Goal: Task Accomplishment & Management: Manage account settings

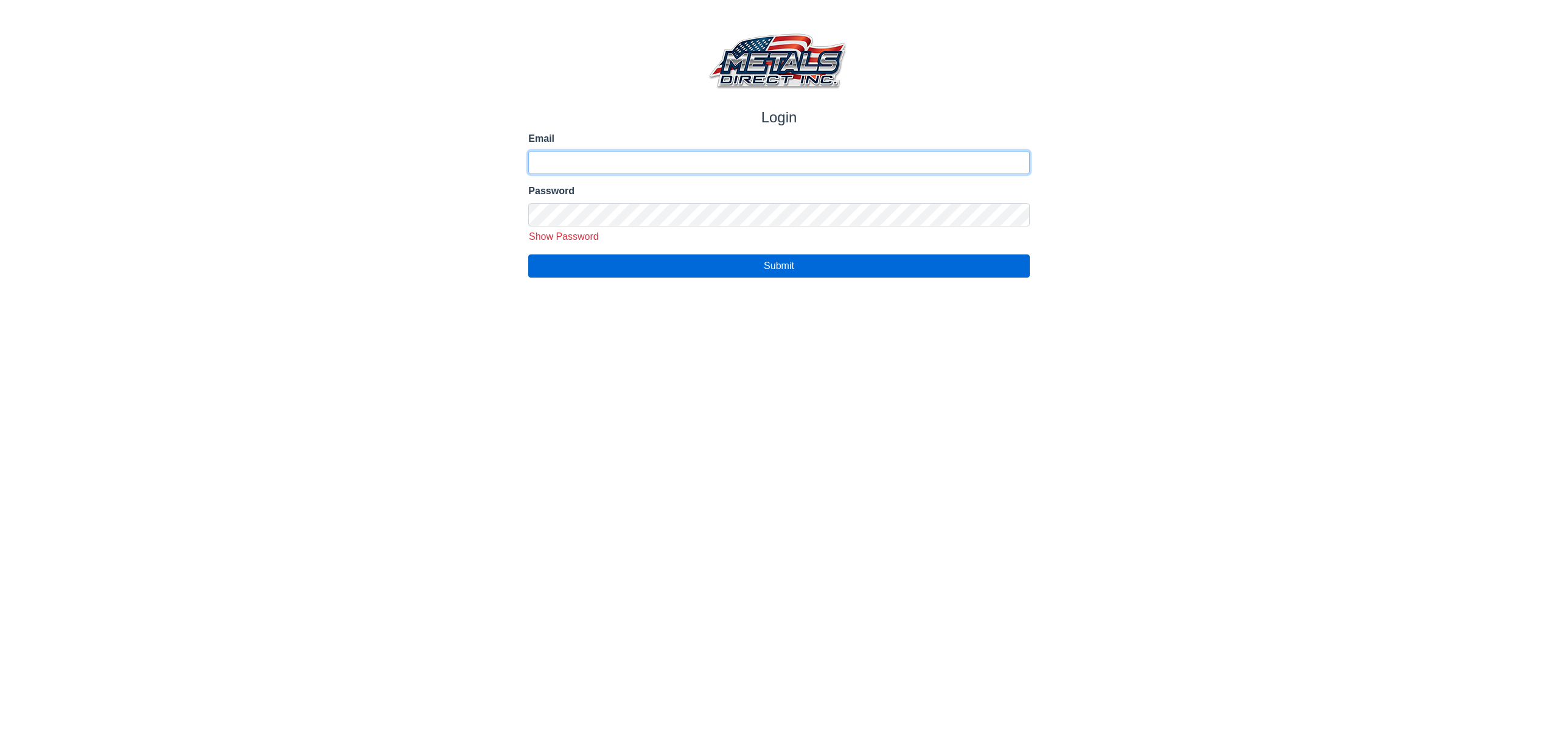
type input "**********"
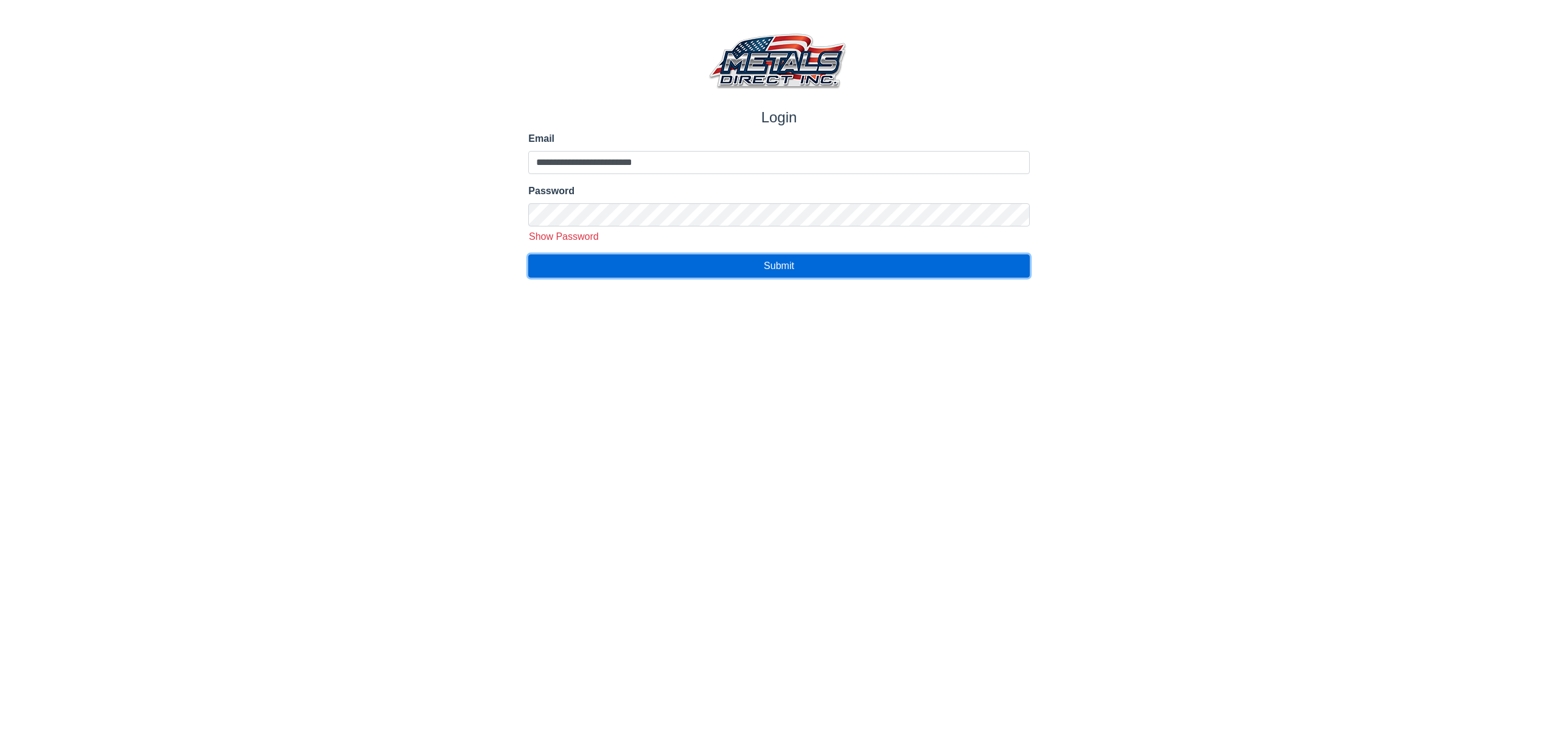
click at [787, 274] on button "Submit" at bounding box center [778, 265] width 501 height 23
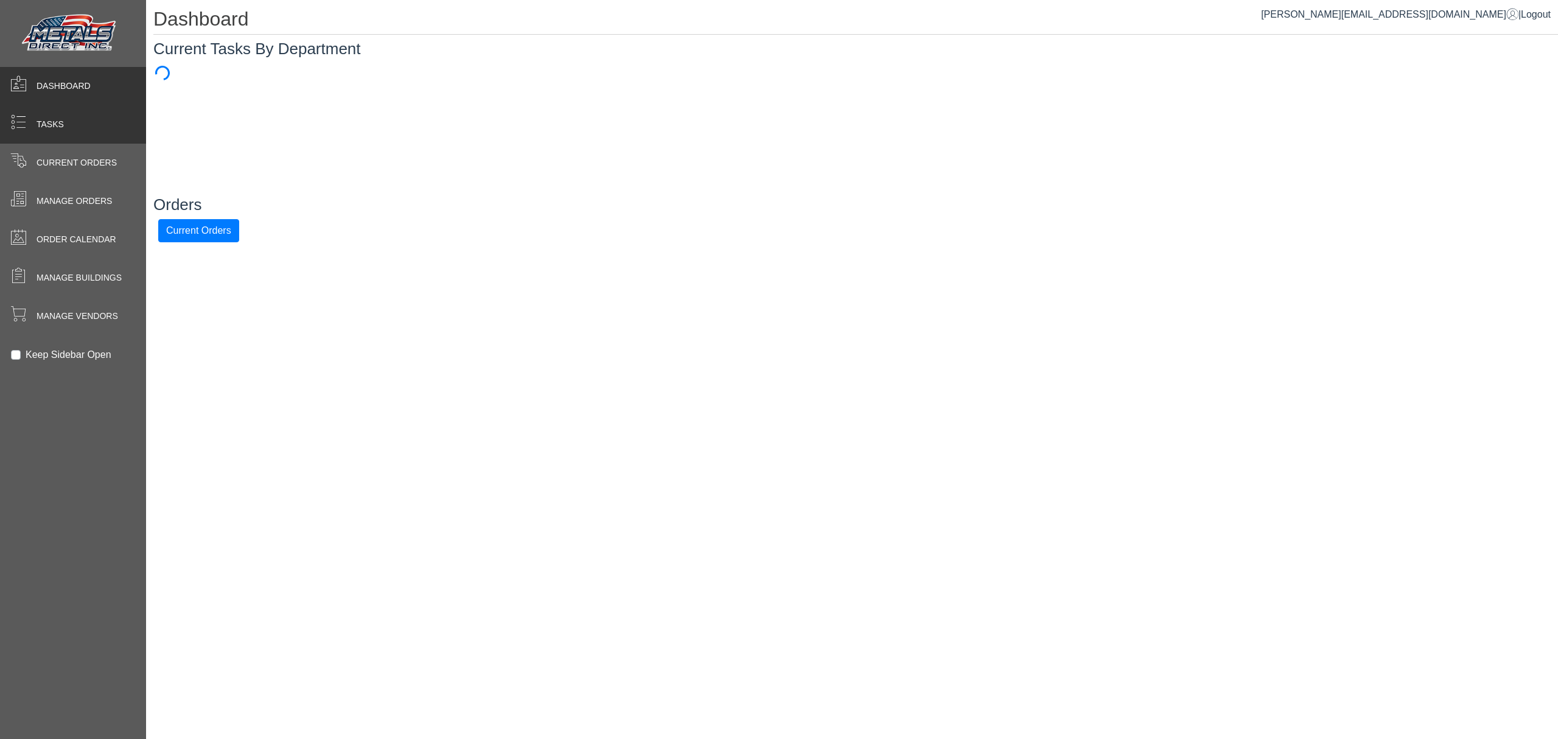
click at [13, 142] on div "Tasks" at bounding box center [73, 124] width 146 height 38
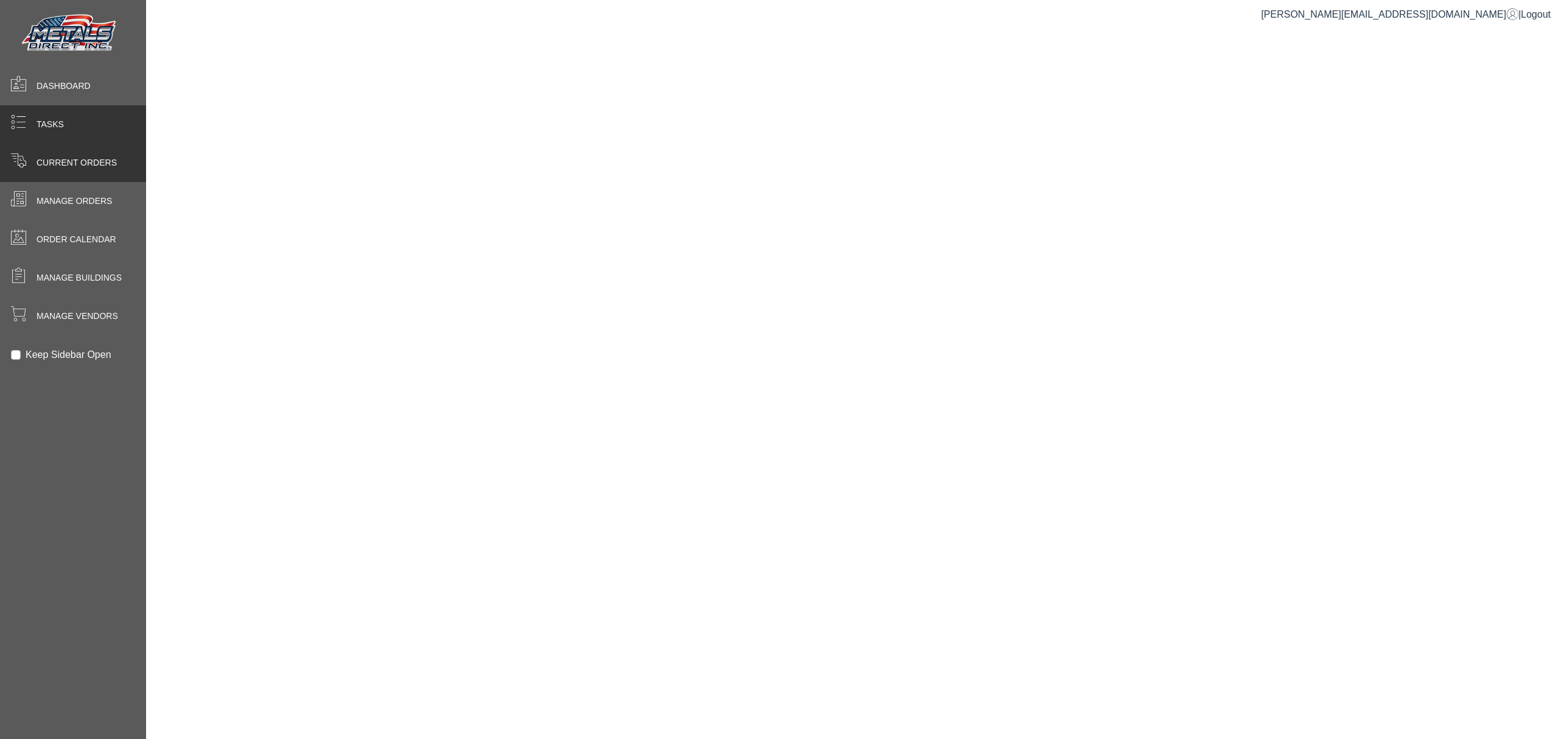
click at [21, 153] on span at bounding box center [18, 160] width 16 height 16
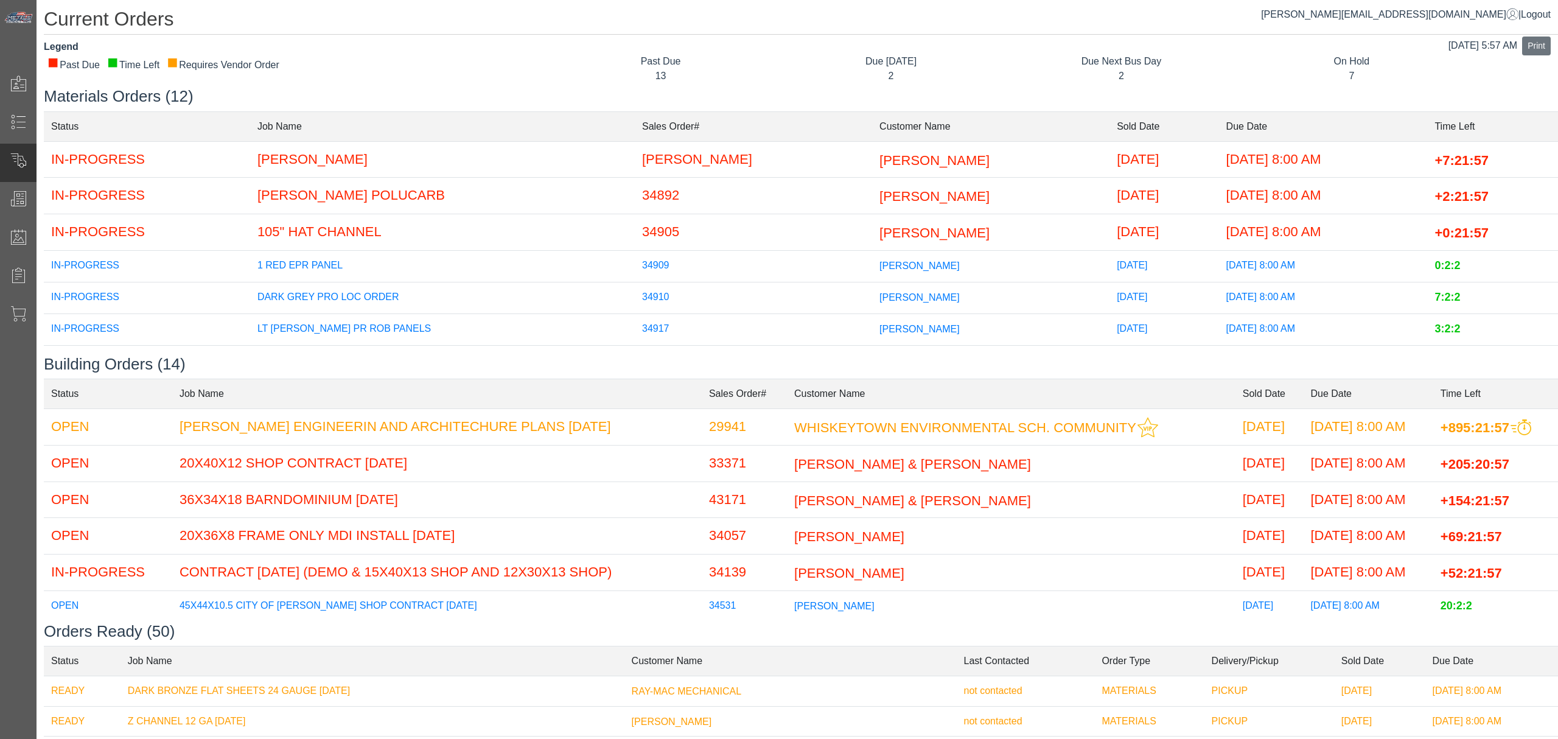
click at [730, 362] on h3 "Building Orders (14)" at bounding box center [801, 364] width 1514 height 19
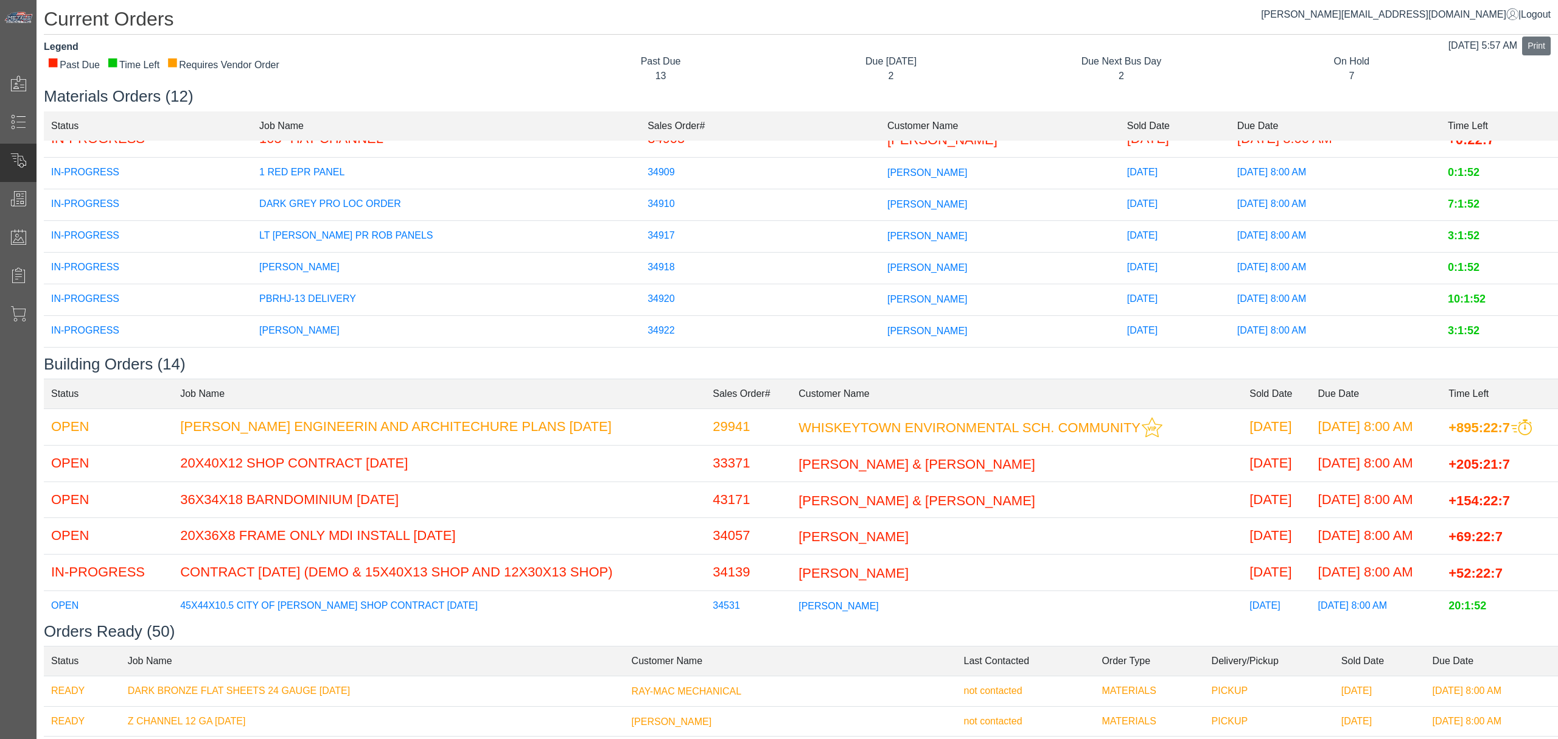
scroll to position [202, 0]
click at [473, 251] on td "[PERSON_NAME]" at bounding box center [446, 266] width 388 height 32
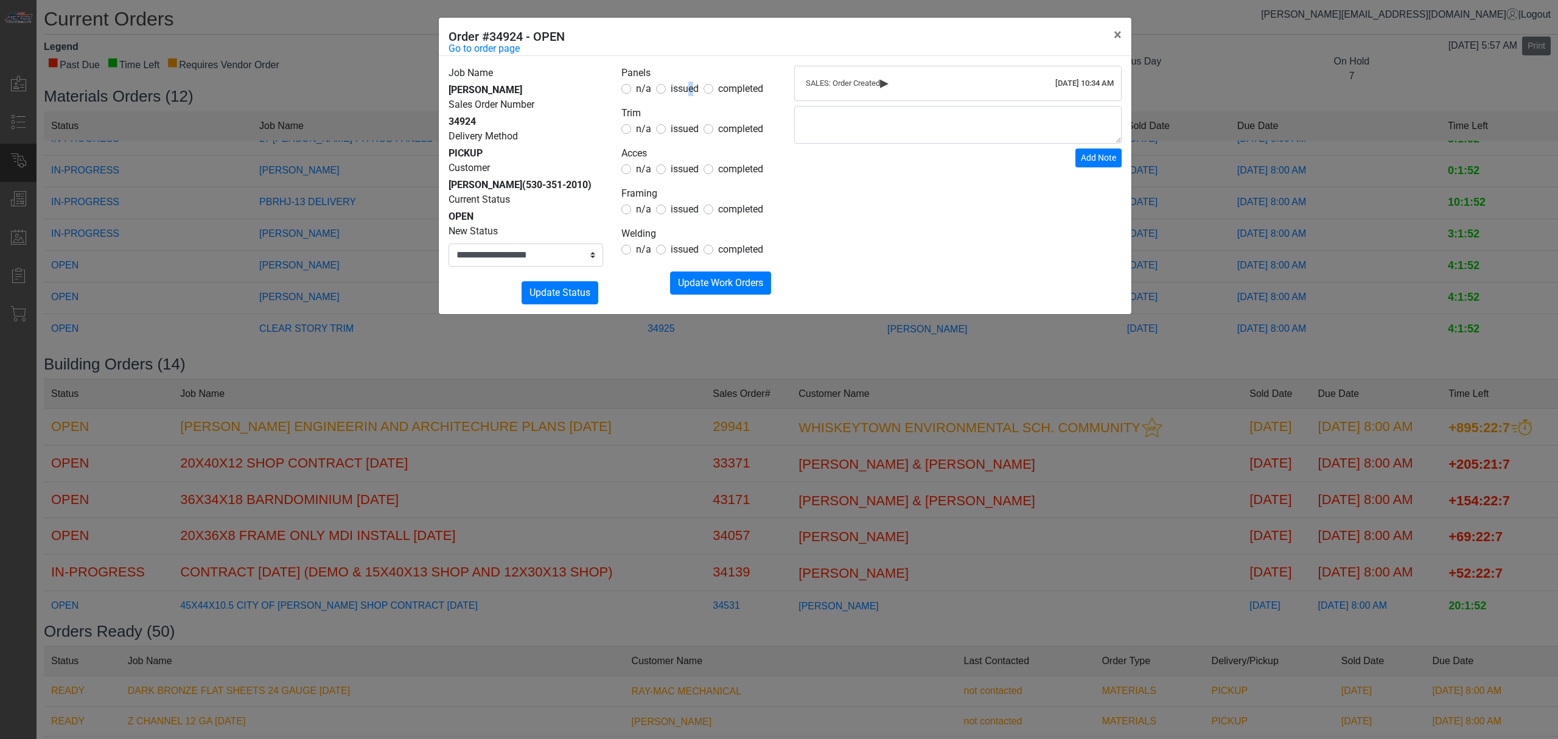
click at [687, 86] on span "issued" at bounding box center [685, 89] width 28 height 12
click at [683, 127] on span "issued" at bounding box center [685, 129] width 28 height 12
click at [694, 89] on span "issued" at bounding box center [685, 89] width 28 height 12
click at [677, 166] on span "issued" at bounding box center [685, 169] width 28 height 12
click at [693, 94] on span "issued" at bounding box center [685, 89] width 28 height 12
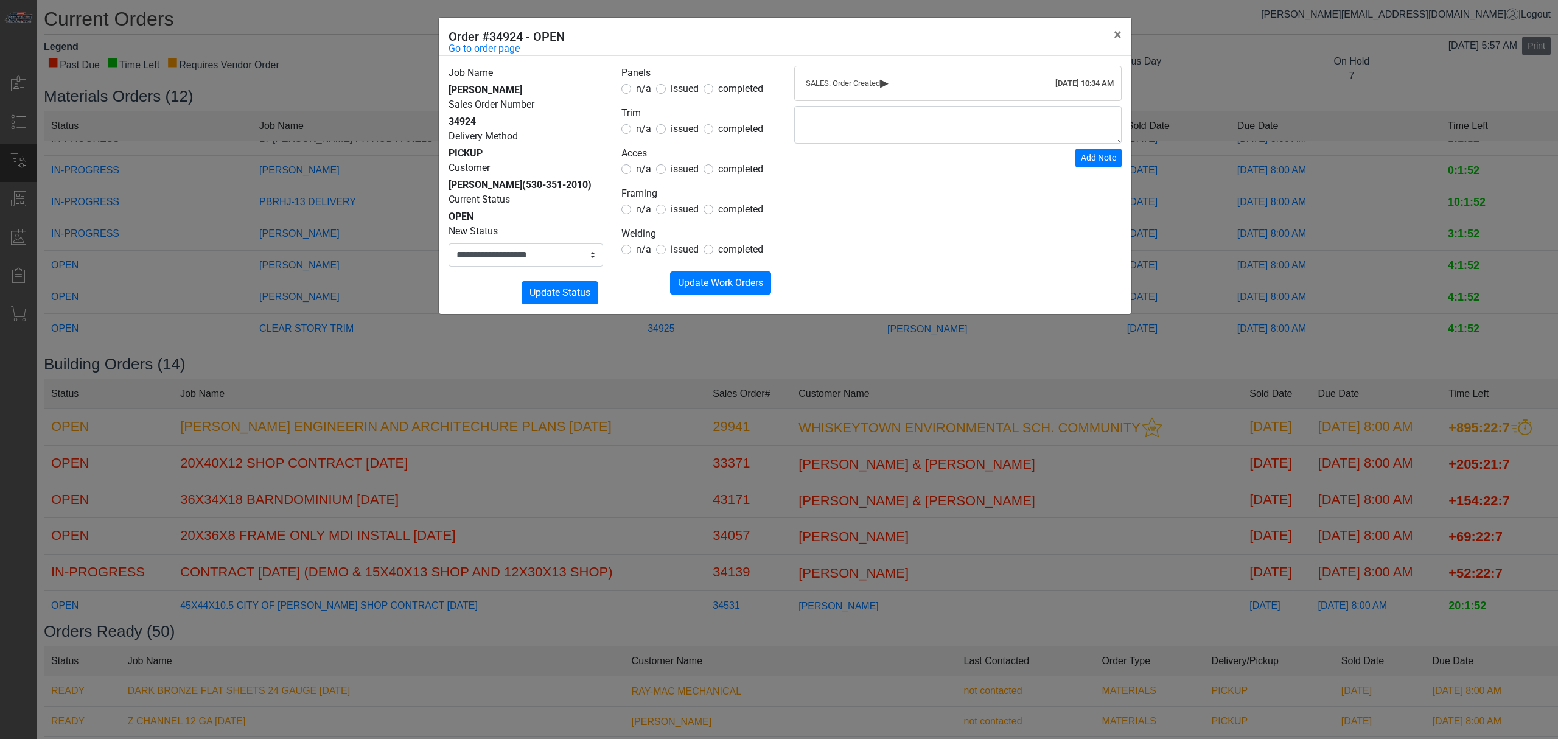
click at [673, 89] on span "issued" at bounding box center [685, 89] width 28 height 12
click at [641, 217] on label "n/a" at bounding box center [643, 209] width 15 height 15
click at [641, 241] on legend "Welding" at bounding box center [698, 234] width 155 height 16
click at [674, 270] on form "Panels n/a issued completed Trim n/a issued completed Acces n/a issued complete…" at bounding box center [698, 180] width 155 height 229
click at [643, 250] on span "n/a" at bounding box center [643, 249] width 15 height 12
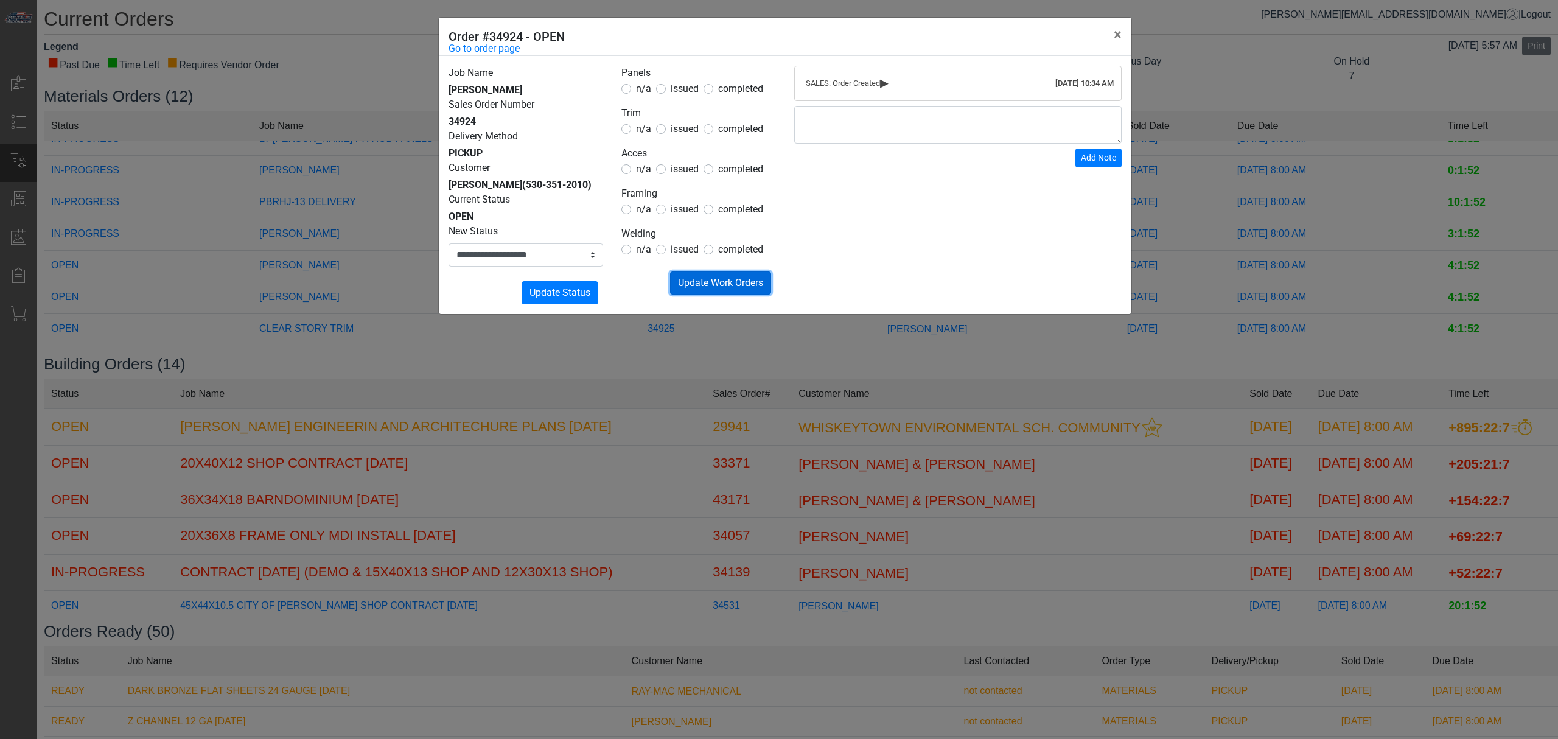
click at [682, 280] on span "Update Work Orders" at bounding box center [720, 283] width 85 height 12
click at [536, 254] on select "**********" at bounding box center [526, 254] width 155 height 23
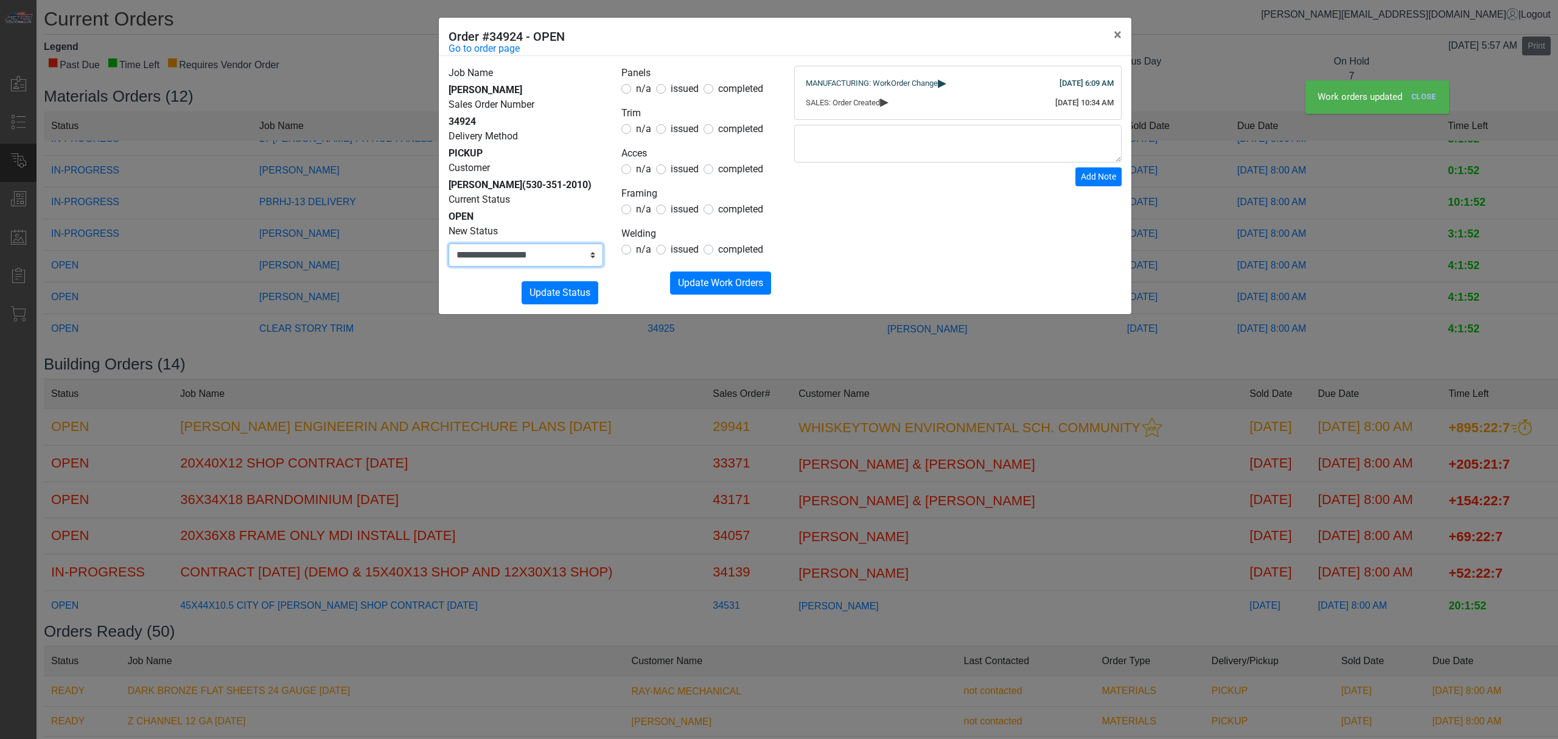
drag, startPoint x: 532, startPoint y: 259, endPoint x: 532, endPoint y: 266, distance: 7.3
click at [531, 261] on select "**********" at bounding box center [526, 254] width 155 height 23
select select "**********"
click at [449, 243] on select "**********" at bounding box center [526, 254] width 155 height 23
click at [559, 298] on span "Update Status" at bounding box center [560, 293] width 61 height 12
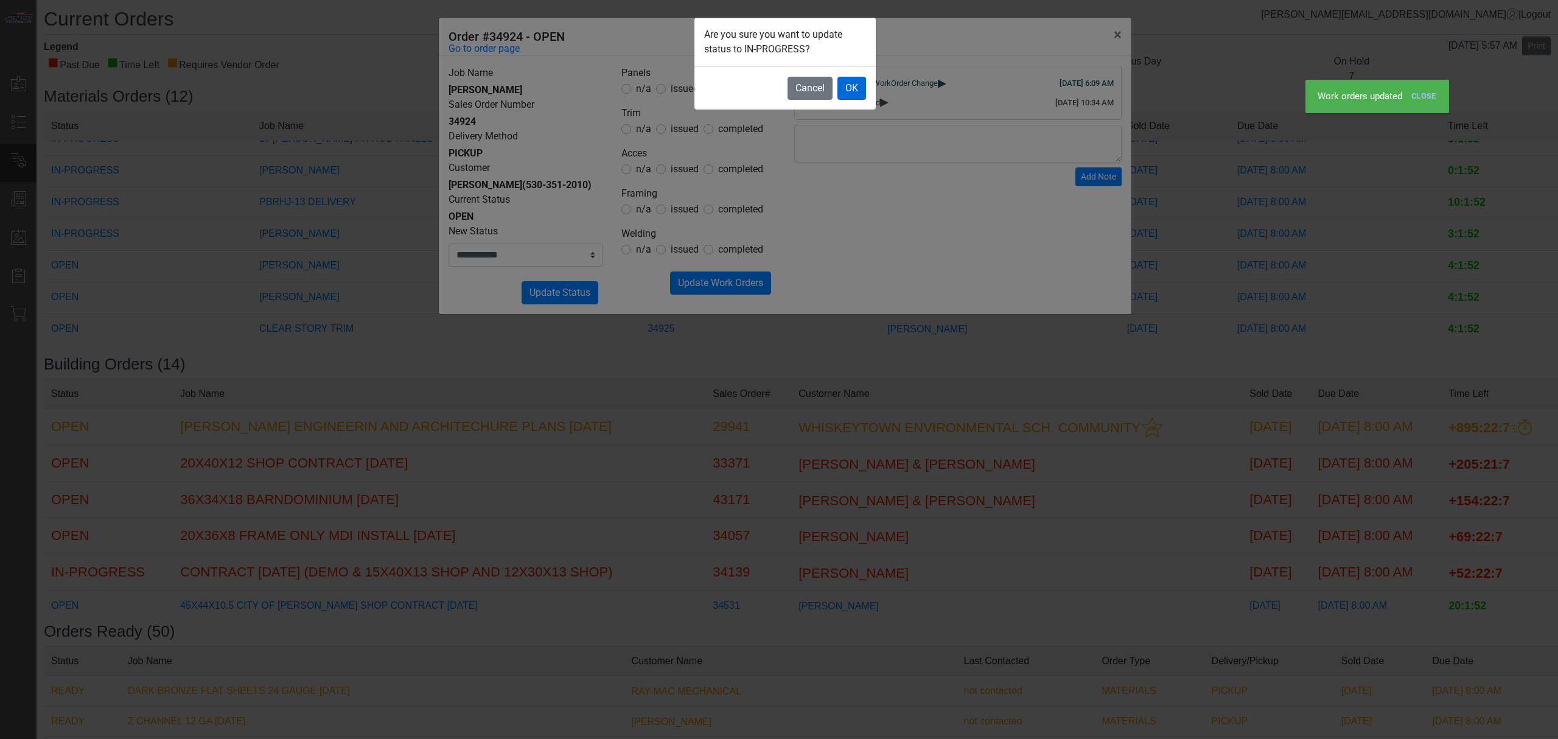
click at [863, 77] on footer "Cancel OK" at bounding box center [785, 87] width 181 height 43
click at [853, 88] on button "OK" at bounding box center [852, 88] width 29 height 23
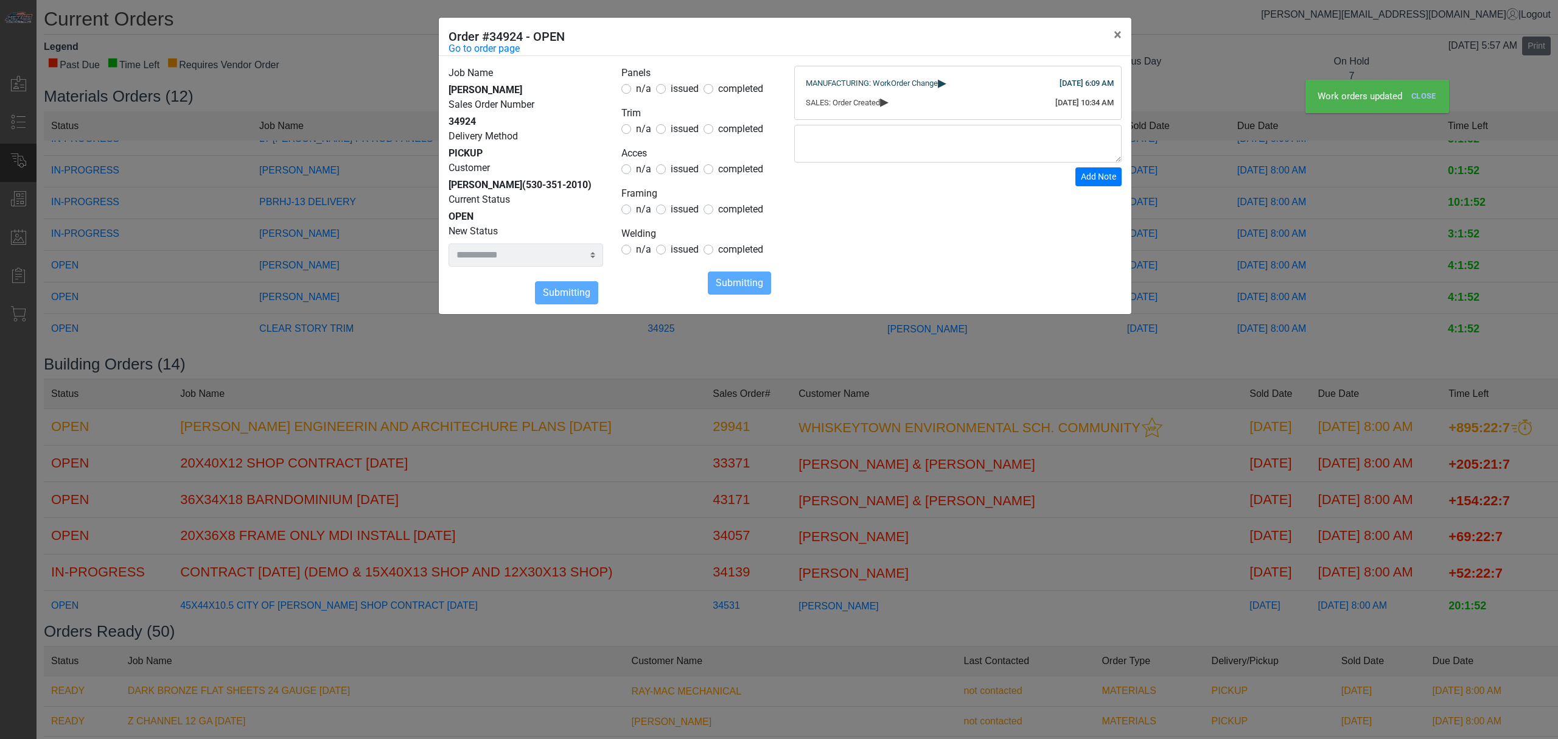
select select
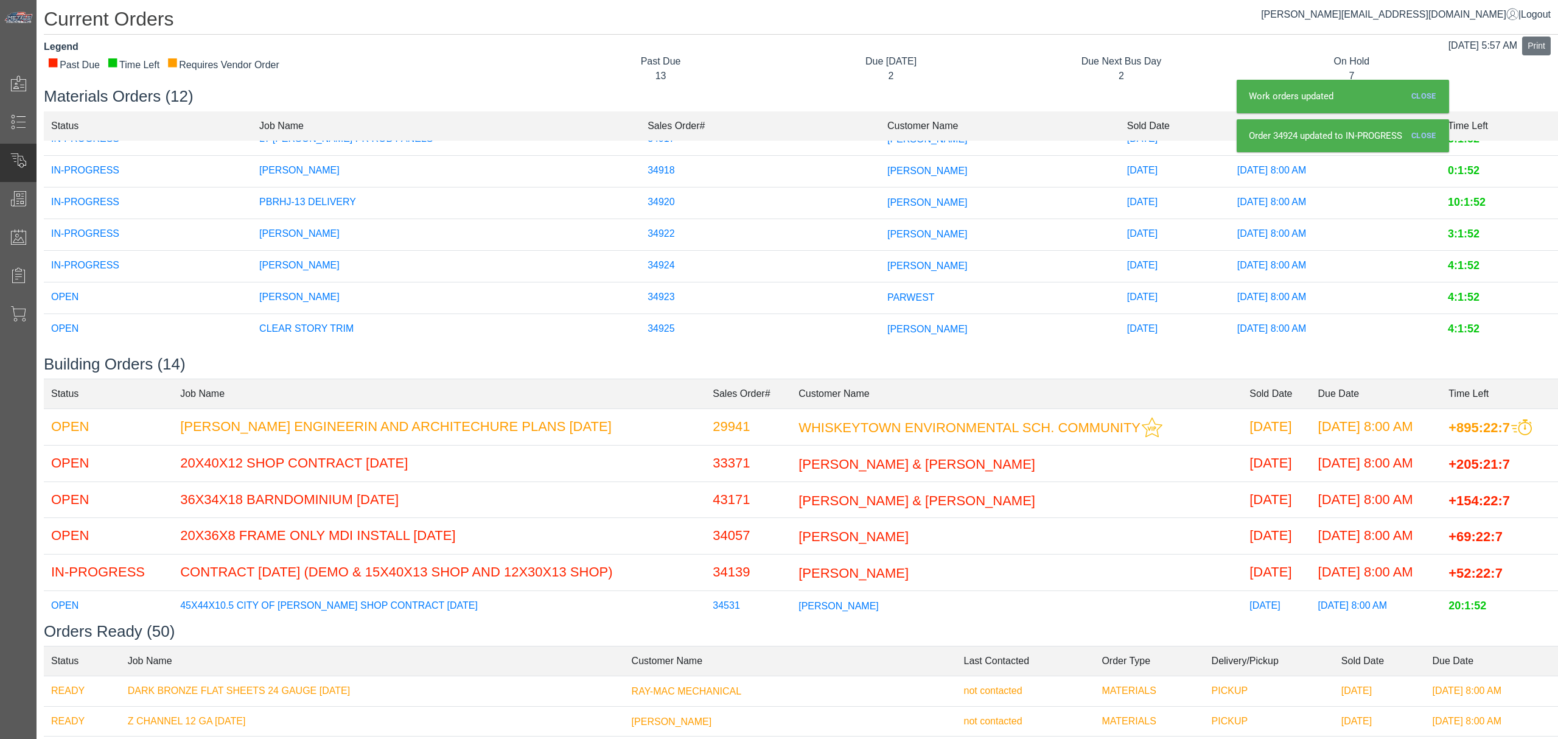
click at [397, 291] on td "[PERSON_NAME]" at bounding box center [446, 298] width 388 height 32
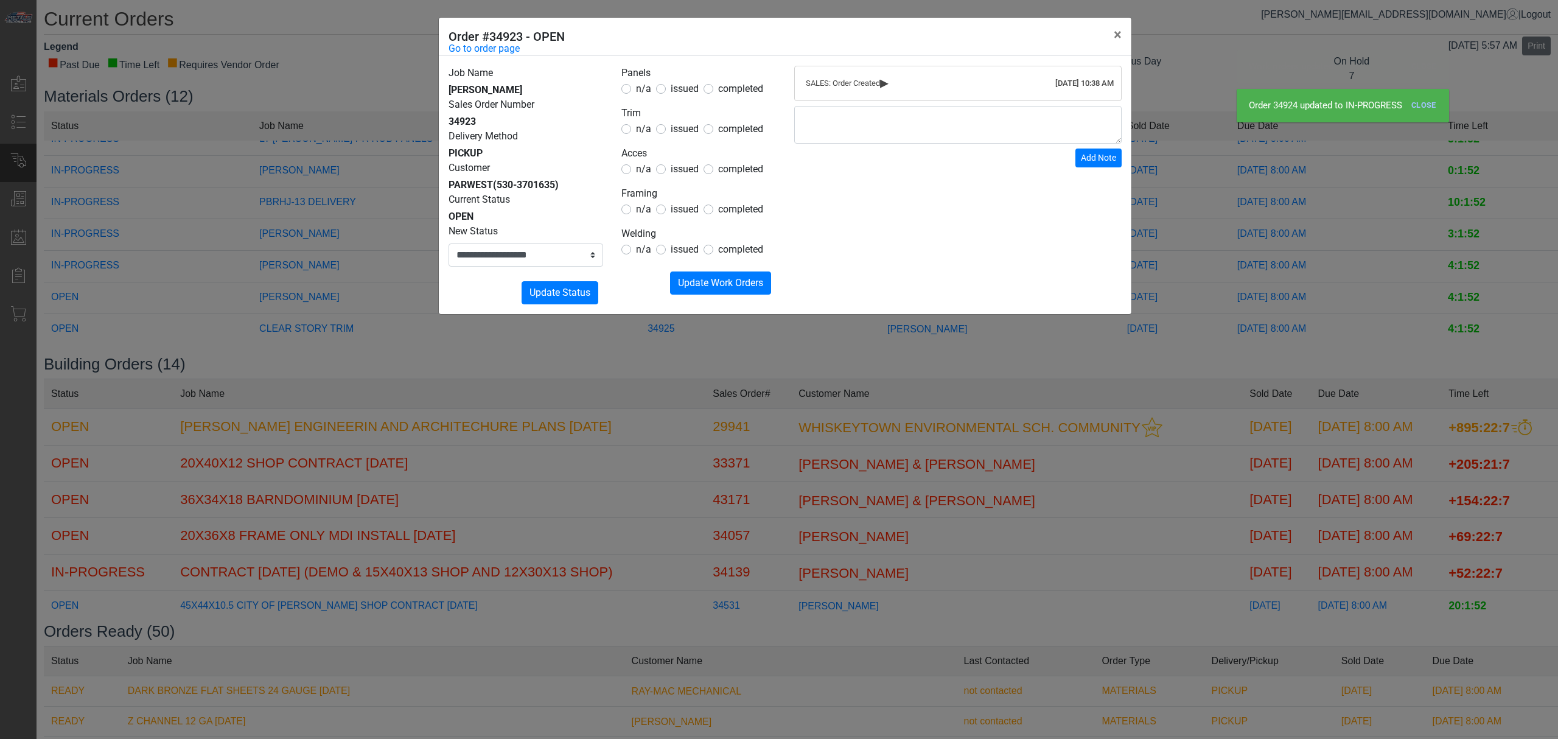
click at [692, 140] on form "Panels n/a issued completed Trim n/a issued completed Acces n/a issued complete…" at bounding box center [698, 180] width 155 height 229
click at [692, 133] on span "issued" at bounding box center [685, 129] width 28 height 12
click at [715, 129] on div "completed" at bounding box center [734, 129] width 60 height 15
click at [724, 132] on span "completed" at bounding box center [740, 129] width 45 height 12
click at [644, 93] on span "n/a" at bounding box center [643, 89] width 15 height 12
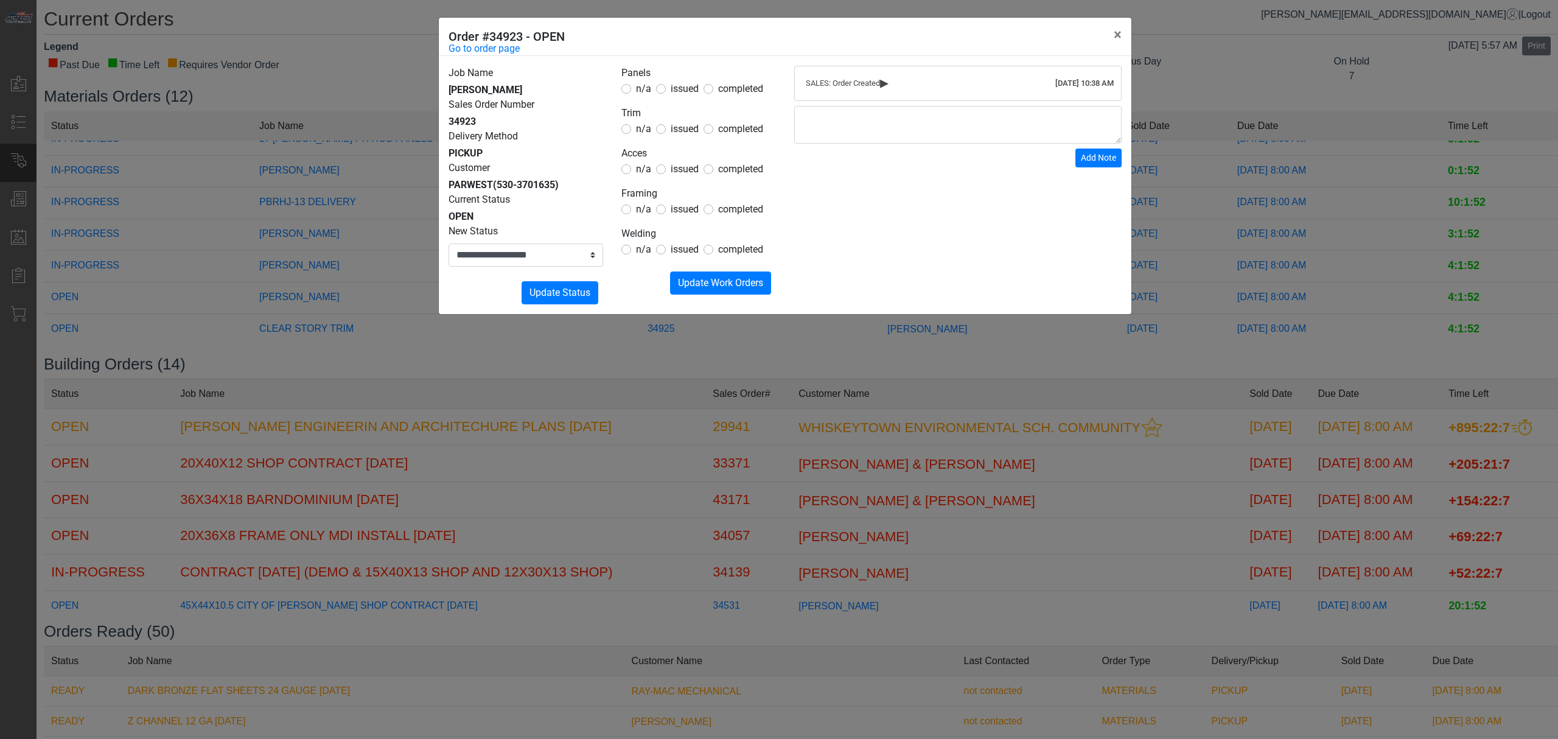
click at [641, 161] on legend "Acces" at bounding box center [698, 154] width 155 height 16
click at [641, 169] on span "n/a" at bounding box center [643, 169] width 15 height 12
click at [641, 213] on span "n/a" at bounding box center [643, 209] width 15 height 12
drag, startPoint x: 642, startPoint y: 247, endPoint x: 681, endPoint y: 273, distance: 46.6
click at [642, 248] on span "n/a" at bounding box center [643, 249] width 15 height 12
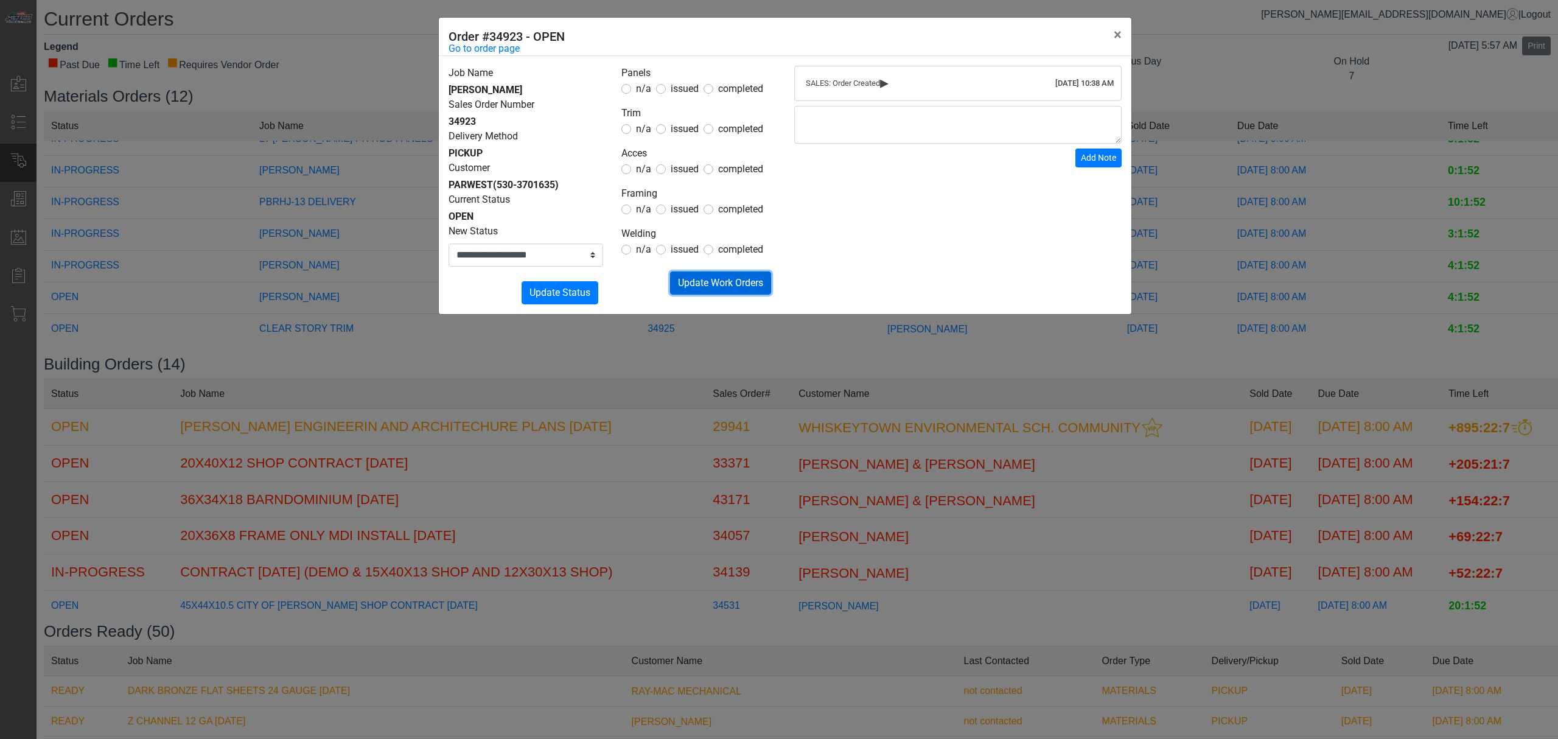
drag, startPoint x: 698, startPoint y: 283, endPoint x: 645, endPoint y: 288, distance: 52.6
click at [698, 284] on span "Update Work Orders" at bounding box center [720, 283] width 85 height 12
click at [546, 273] on form "**********" at bounding box center [526, 264] width 155 height 80
click at [539, 256] on select "**********" at bounding box center [526, 254] width 155 height 23
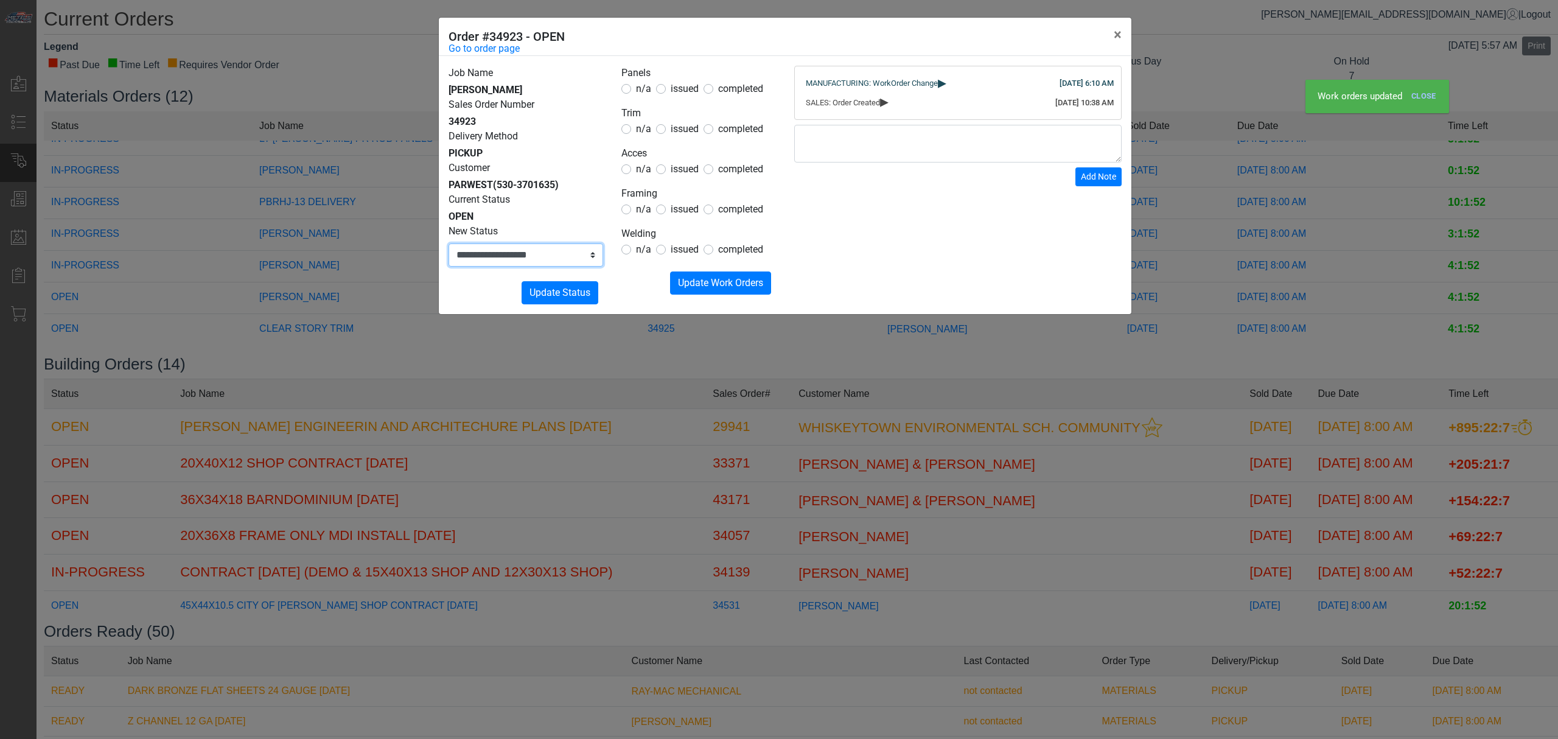
select select "**********"
click at [449, 243] on select "**********" at bounding box center [526, 254] width 155 height 23
click at [554, 293] on span "Update Status" at bounding box center [560, 293] width 61 height 12
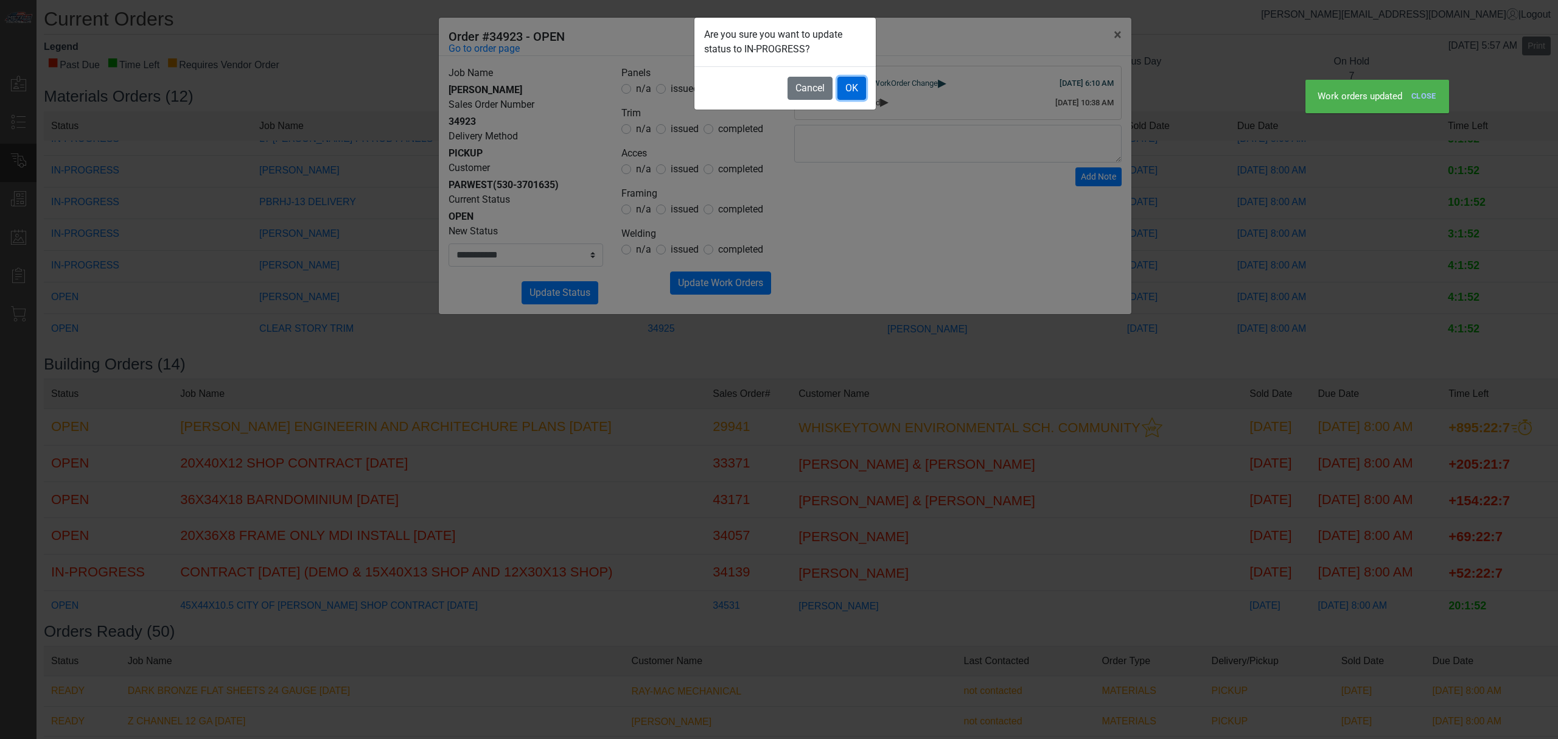
click at [850, 86] on button "OK" at bounding box center [852, 88] width 29 height 23
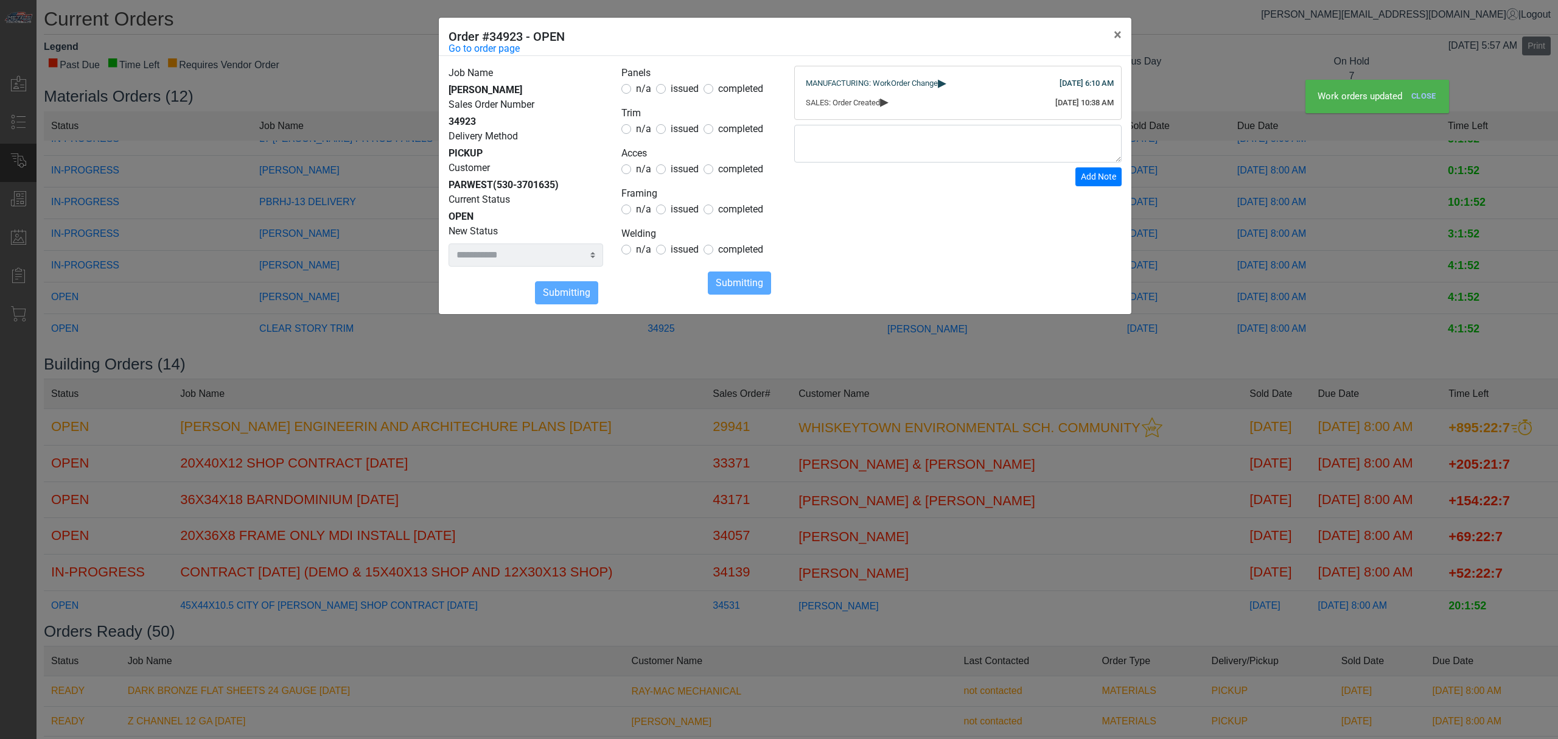
select select
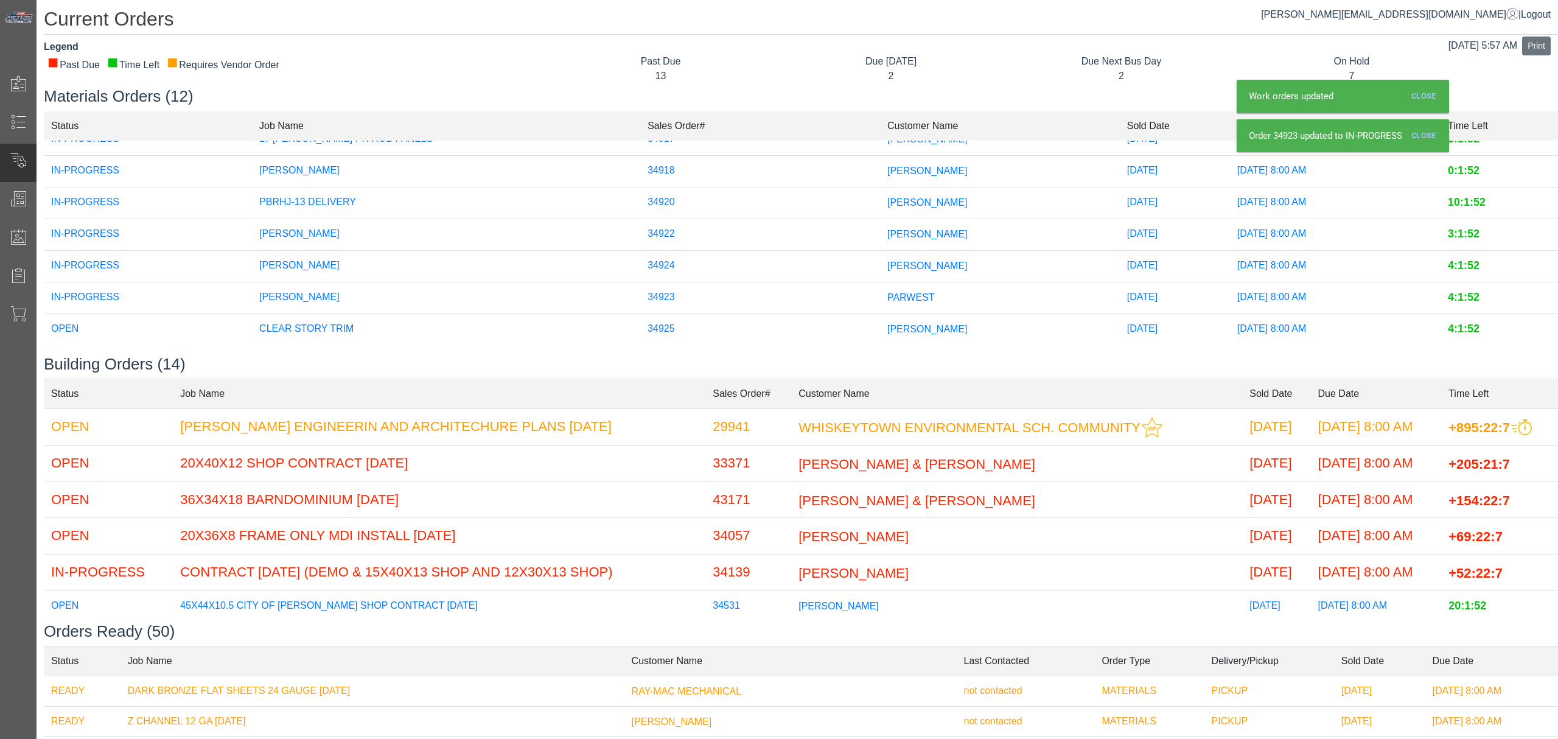
click at [380, 283] on td "[PERSON_NAME]" at bounding box center [446, 298] width 388 height 32
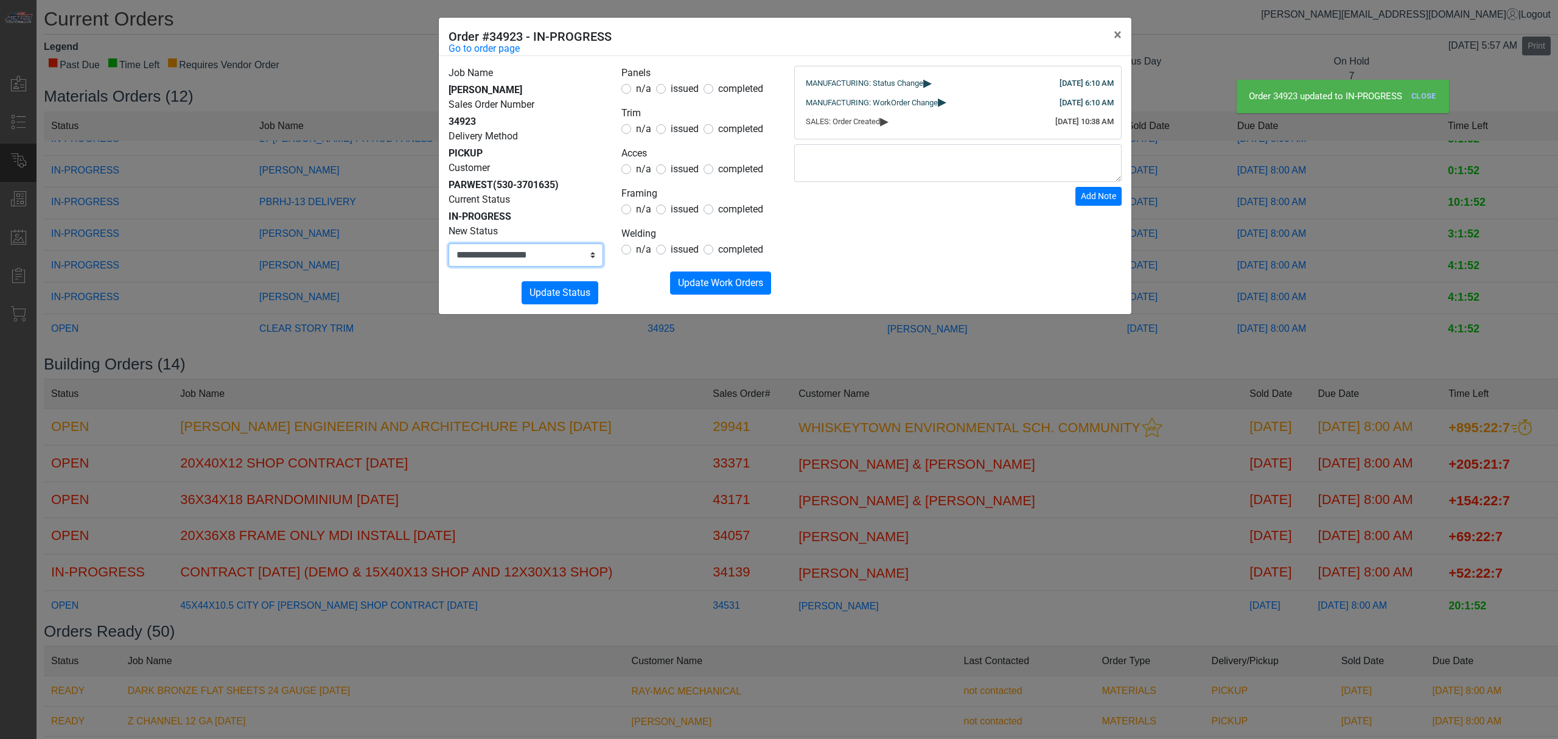
click at [546, 264] on select "**********" at bounding box center [526, 254] width 155 height 23
select select "*********"
click at [449, 243] on select "**********" at bounding box center [526, 254] width 155 height 23
click at [542, 300] on button "Submitting Update Status" at bounding box center [560, 292] width 77 height 23
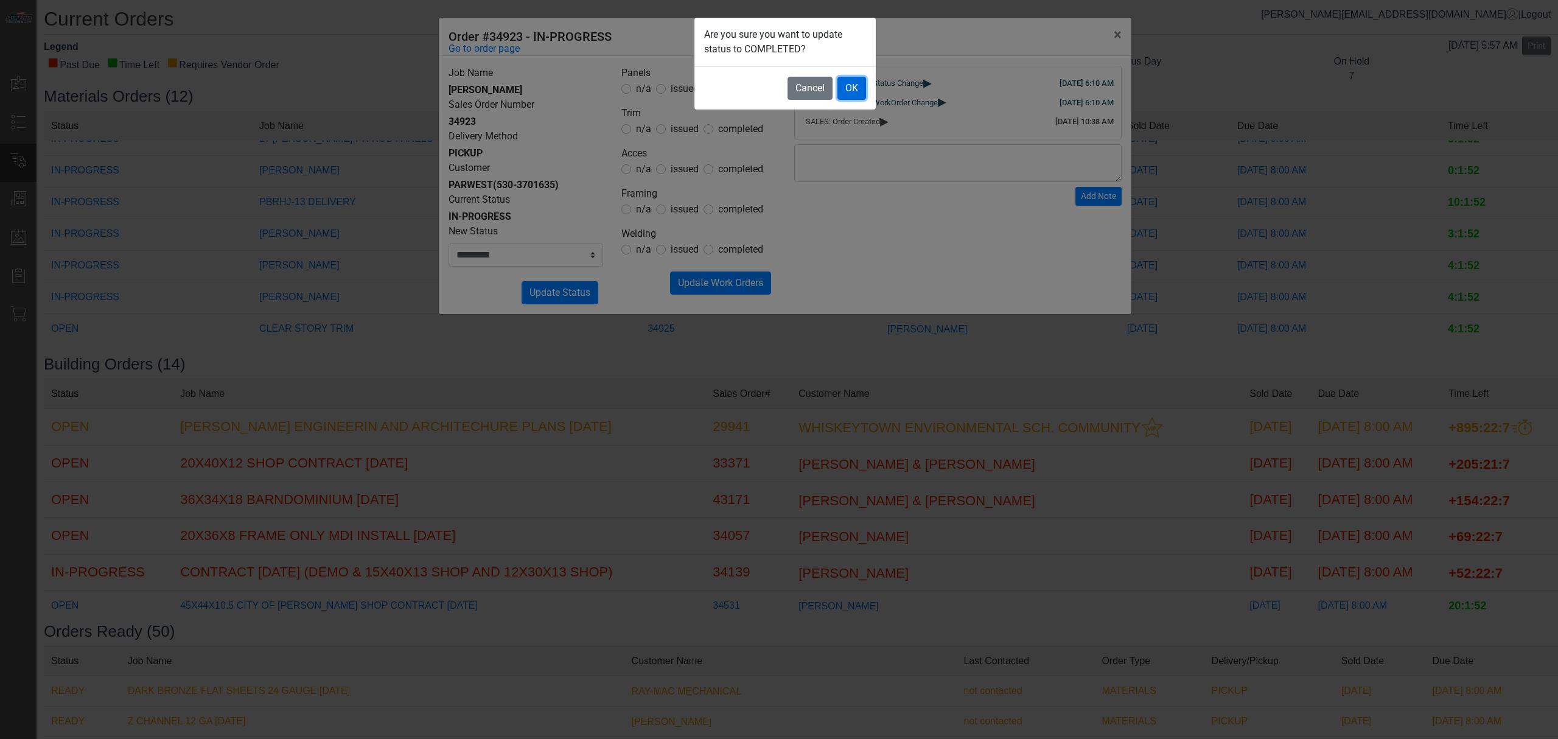
click at [853, 91] on button "OK" at bounding box center [852, 88] width 29 height 23
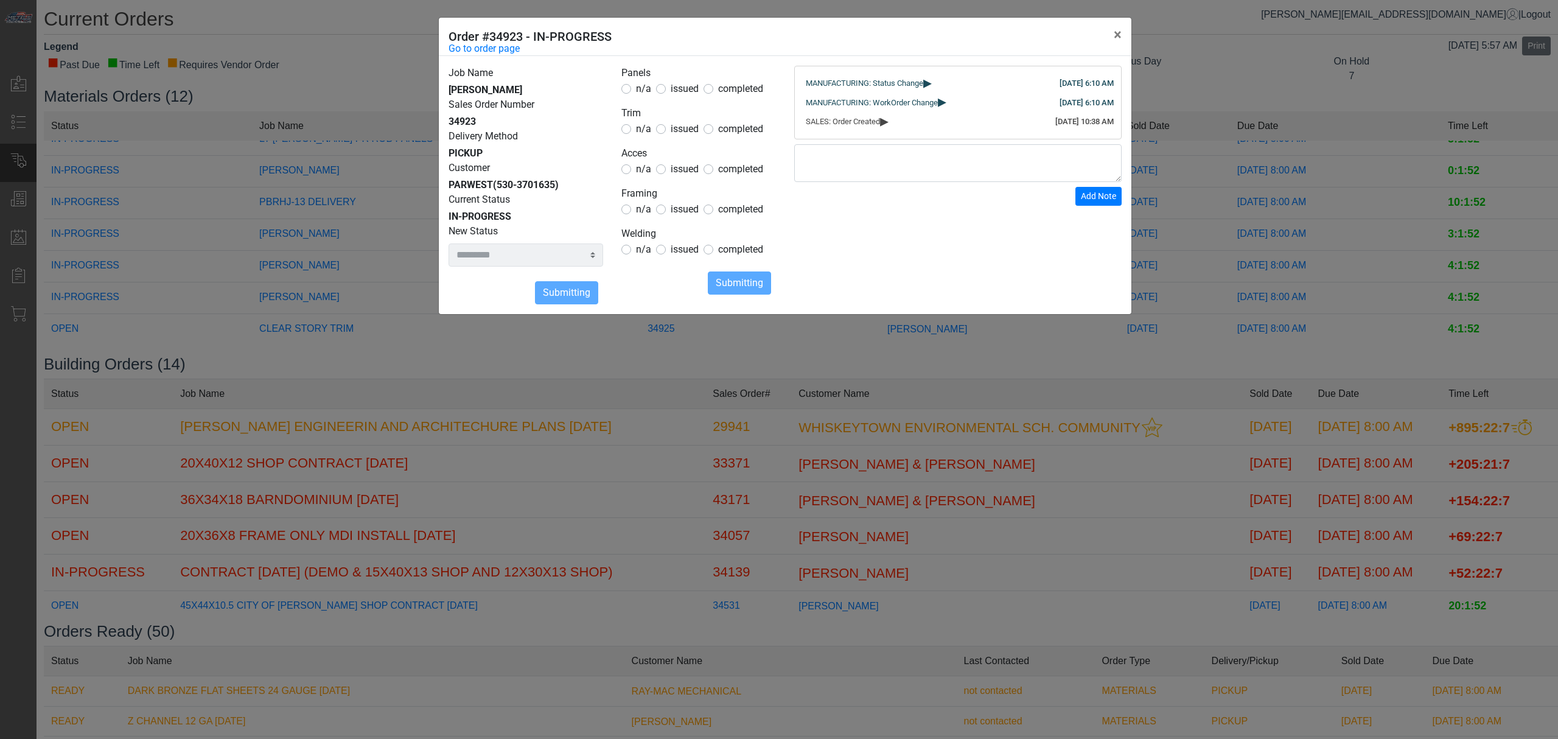
select select
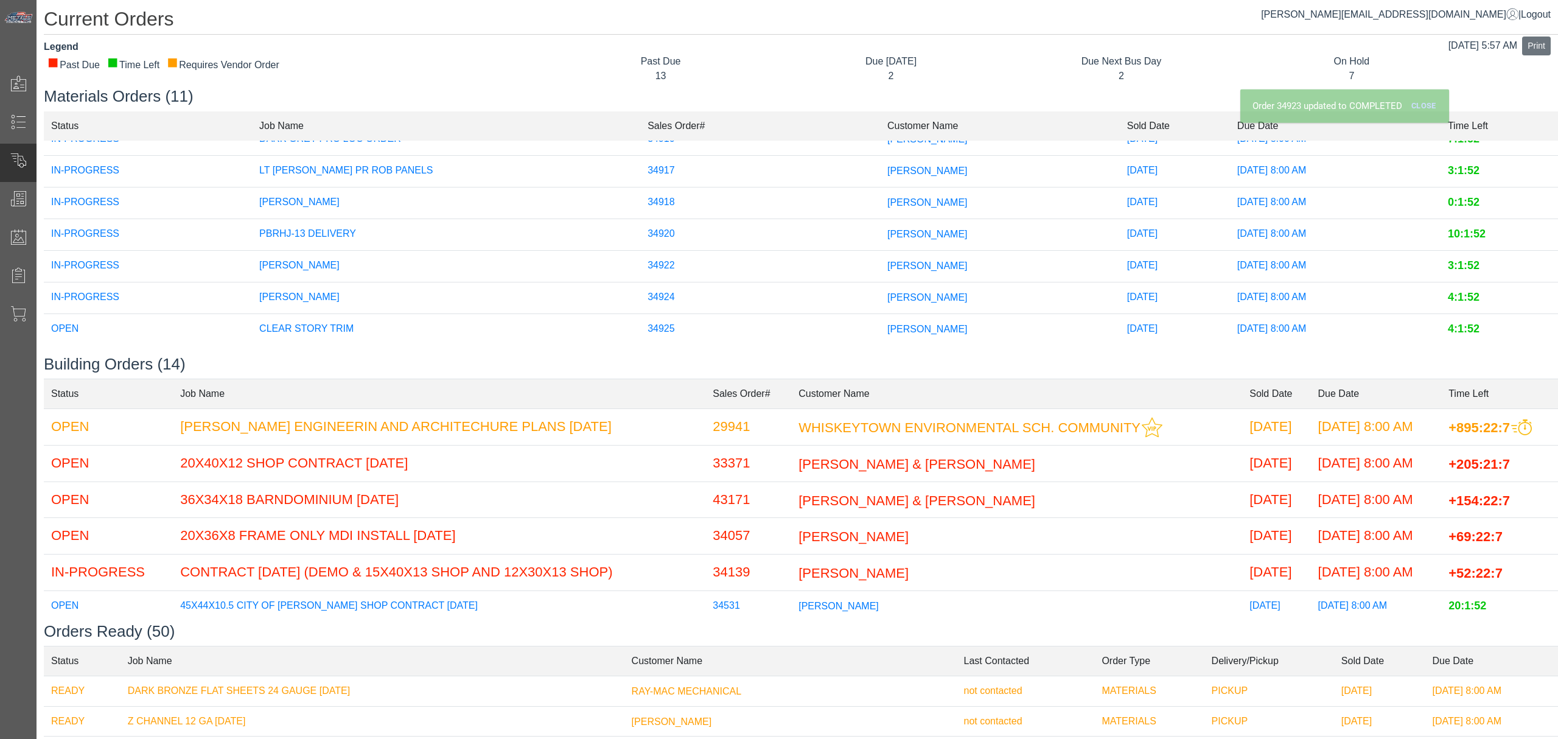
scroll to position [170, 0]
click at [340, 323] on td "CLEAR STORY TRIM" at bounding box center [446, 329] width 388 height 32
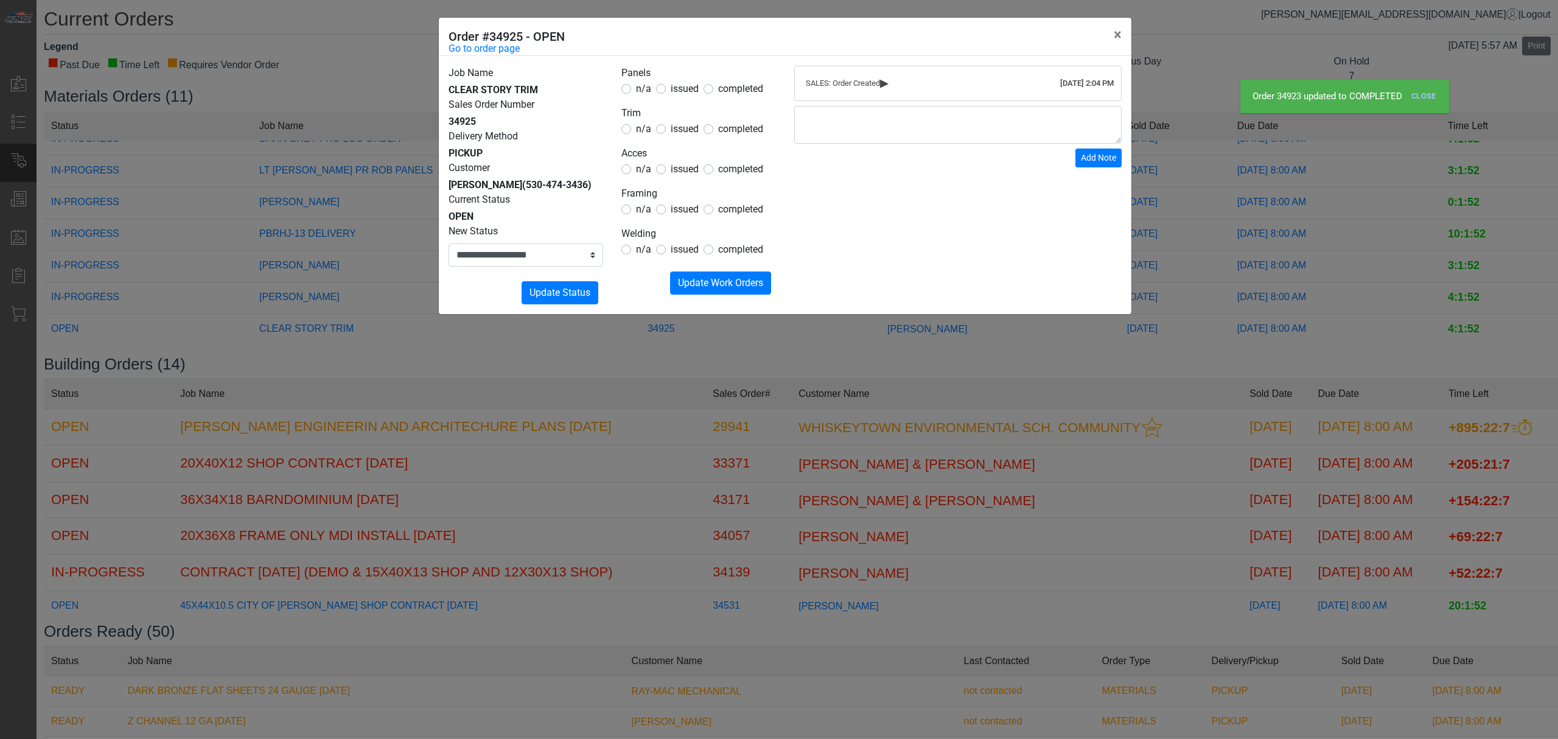
click at [691, 129] on span "issued" at bounding box center [685, 129] width 28 height 12
click at [649, 85] on div "n/a issued completed" at bounding box center [698, 89] width 155 height 15
click at [648, 86] on span "n/a" at bounding box center [643, 89] width 15 height 12
drag, startPoint x: 641, startPoint y: 161, endPoint x: 641, endPoint y: 173, distance: 11.6
click at [640, 164] on fieldset "Acces n/a issued completed" at bounding box center [698, 161] width 155 height 30
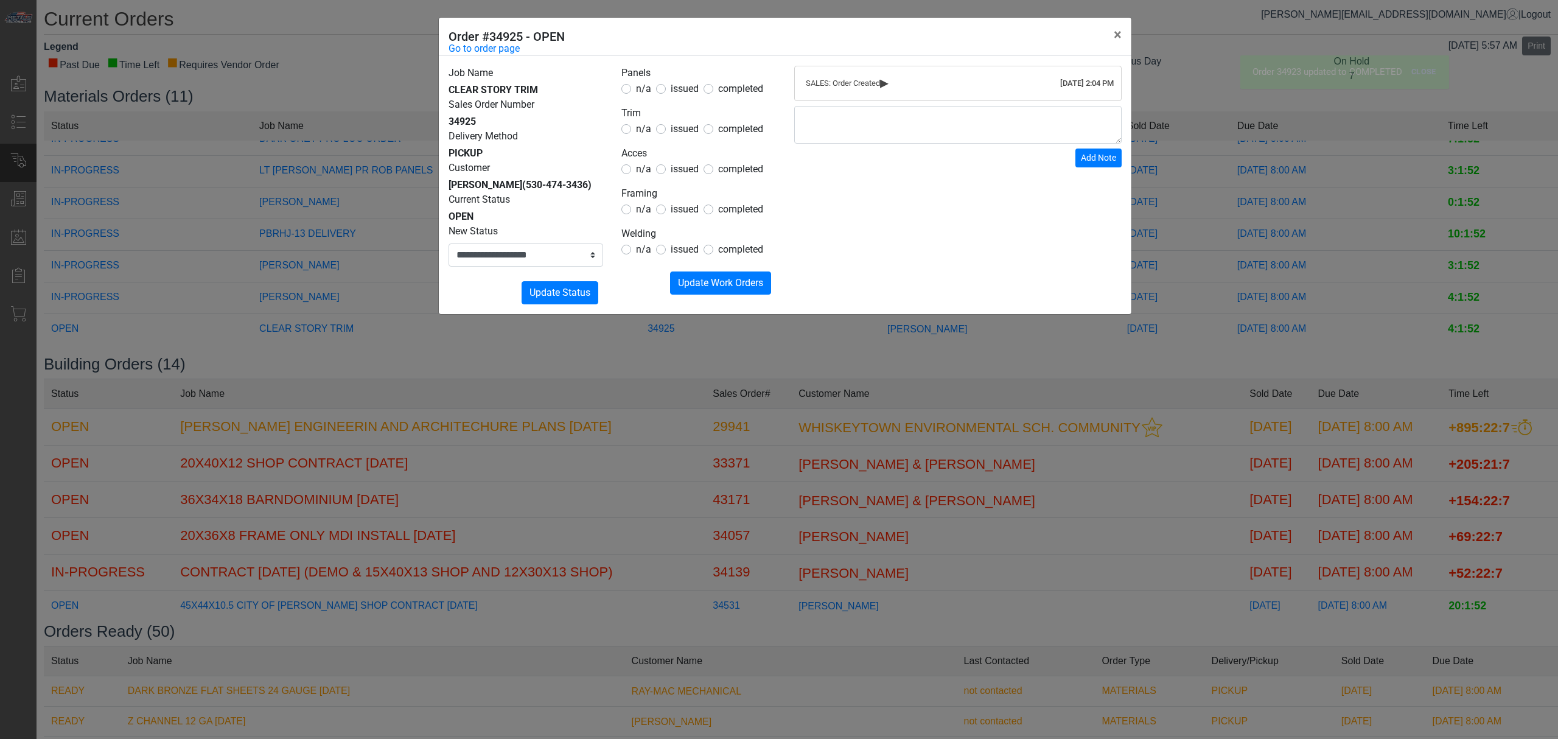
click at [643, 183] on form "Panels n/a issued completed Trim n/a issued completed Acces n/a issued complete…" at bounding box center [698, 180] width 155 height 229
click at [643, 175] on span "n/a" at bounding box center [643, 169] width 15 height 12
click at [636, 208] on span "n/a" at bounding box center [643, 209] width 15 height 12
click at [644, 175] on span "n/a" at bounding box center [643, 169] width 15 height 12
click at [631, 259] on form "Panels n/a issued completed Trim n/a issued completed Acces n/a issued complete…" at bounding box center [698, 180] width 155 height 229
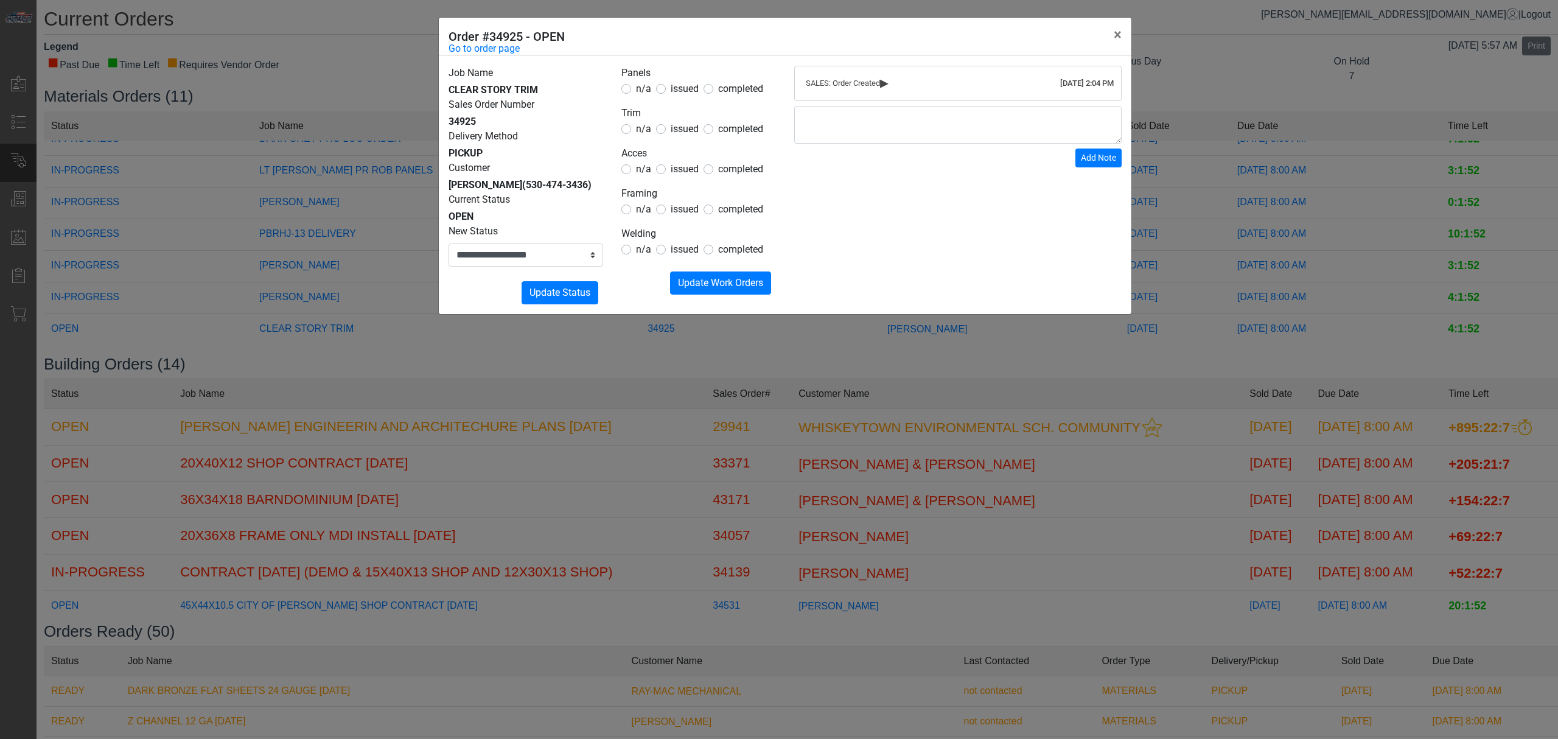
click at [637, 248] on span "n/a" at bounding box center [643, 249] width 15 height 12
click at [707, 279] on span "Update Work Orders" at bounding box center [720, 283] width 85 height 12
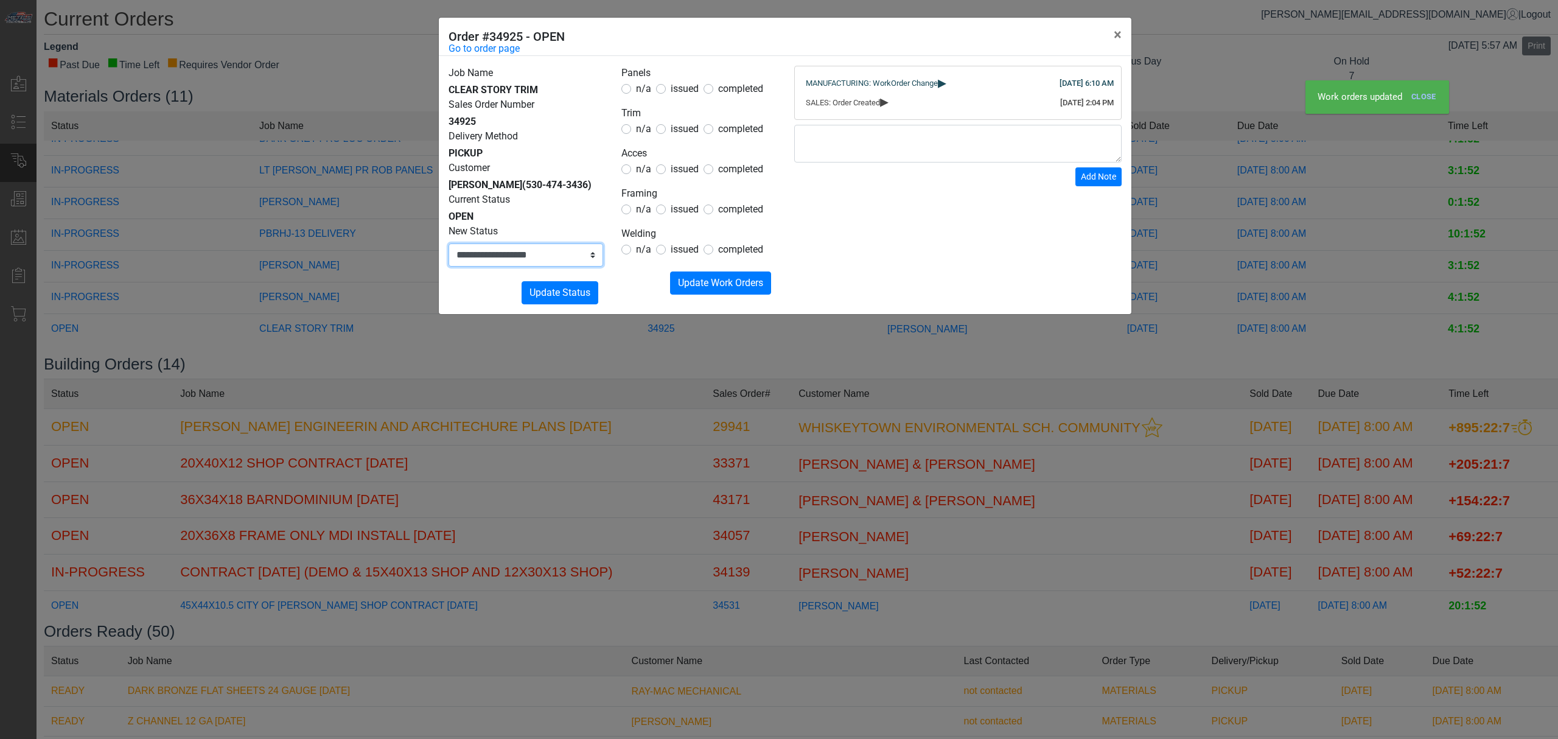
drag, startPoint x: 544, startPoint y: 252, endPoint x: 541, endPoint y: 266, distance: 14.3
click at [543, 252] on select "**********" at bounding box center [526, 254] width 155 height 23
select select "**********"
click at [449, 243] on select "**********" at bounding box center [526, 254] width 155 height 23
click at [551, 293] on span "Update Status" at bounding box center [560, 293] width 61 height 12
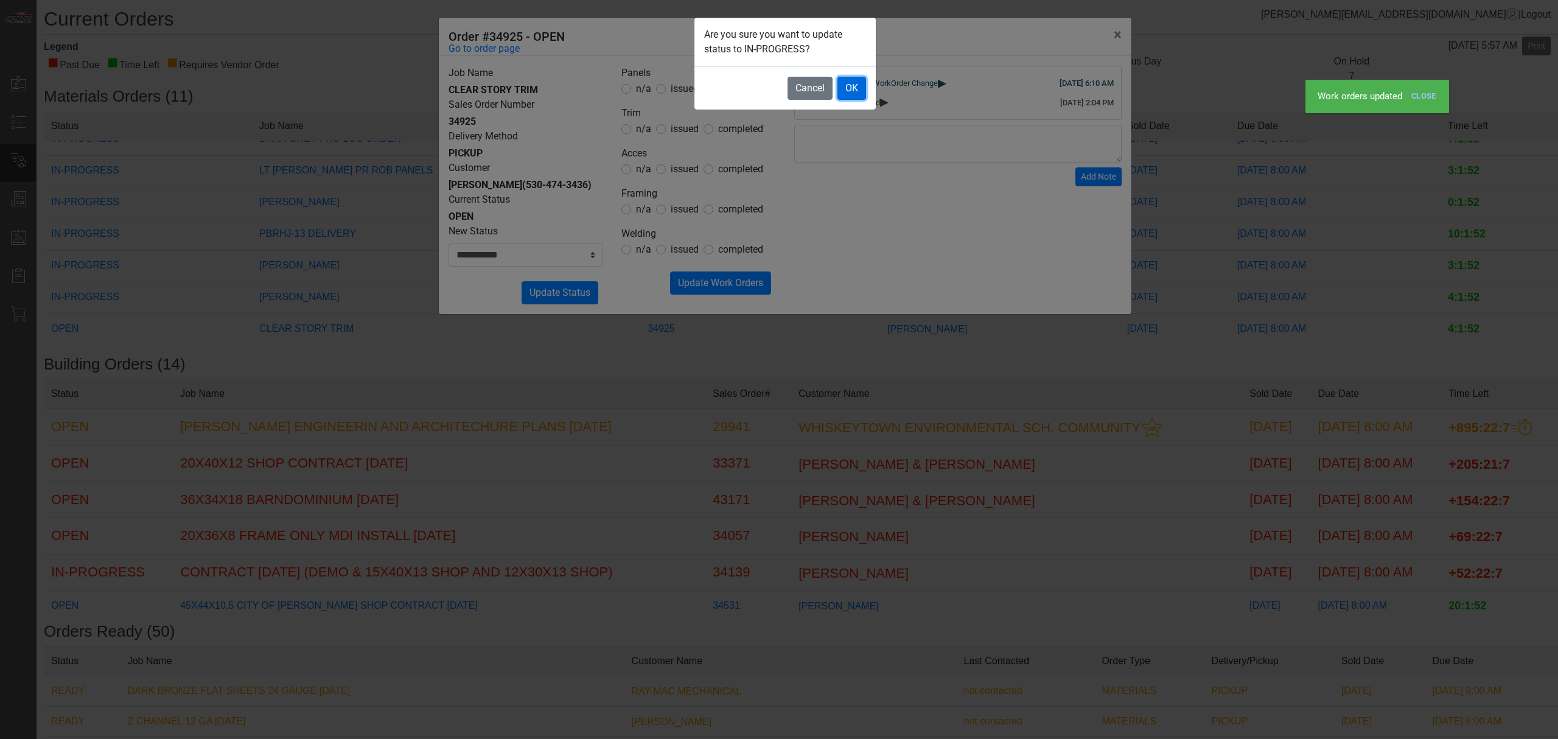
click at [842, 95] on button "OK" at bounding box center [852, 88] width 29 height 23
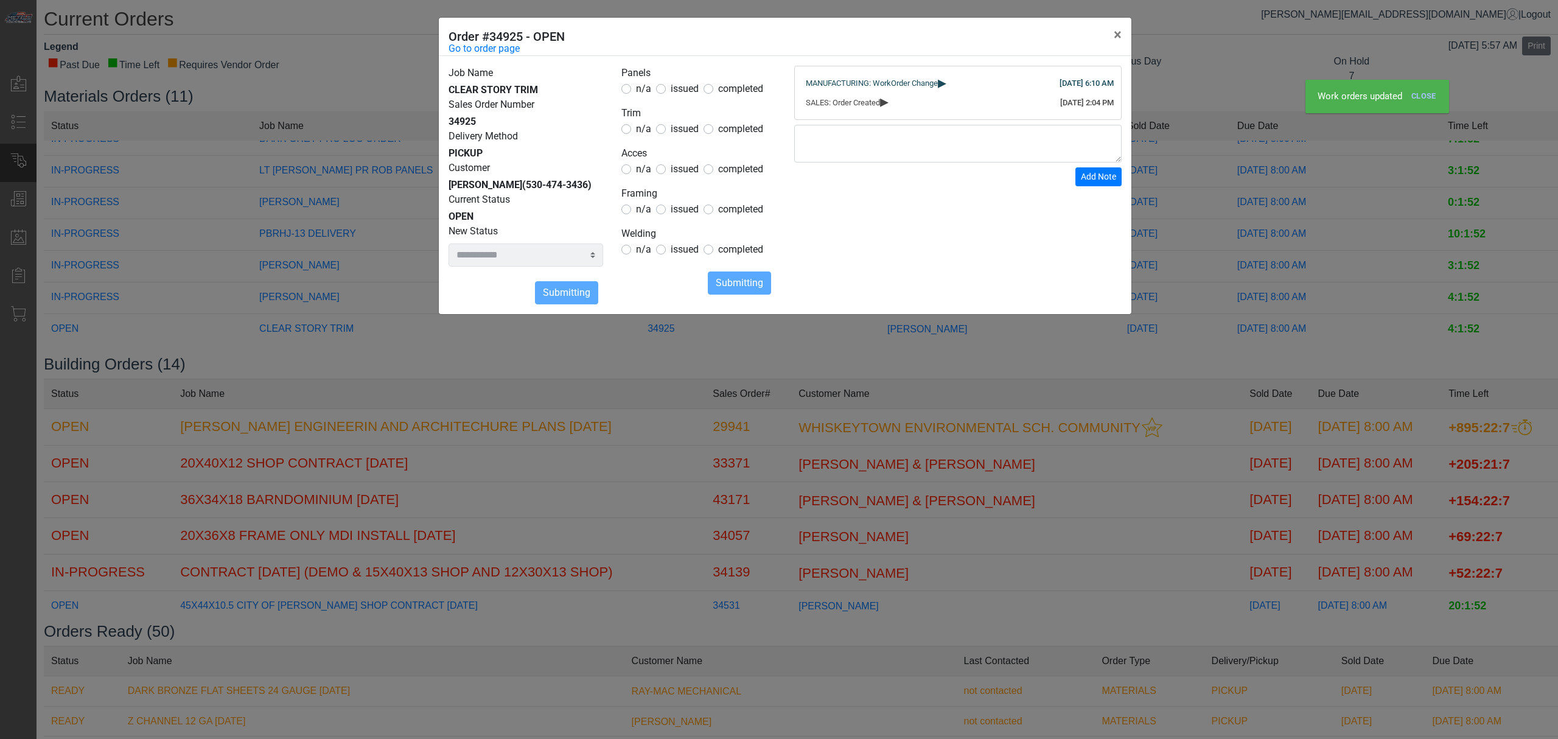
select select
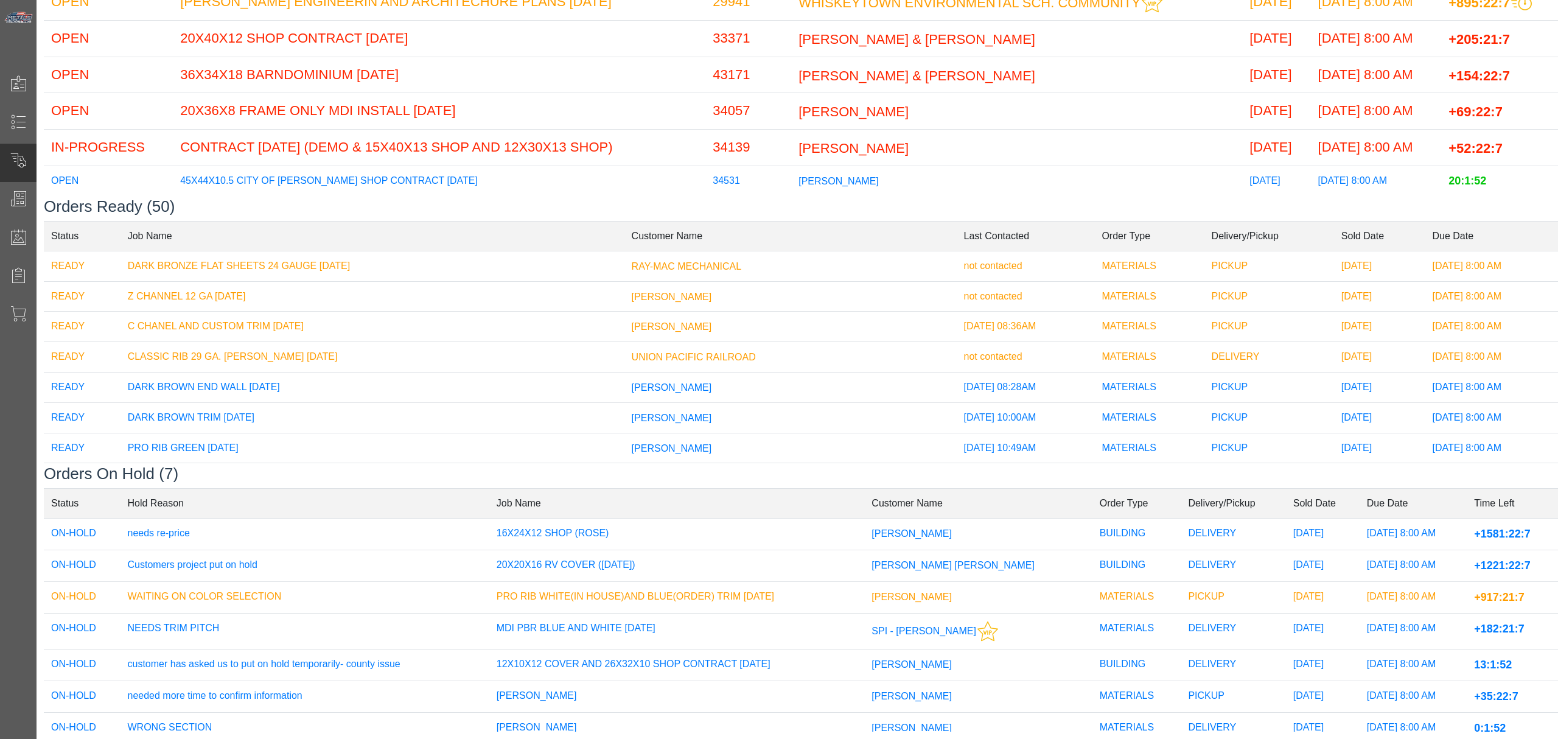
scroll to position [30, 0]
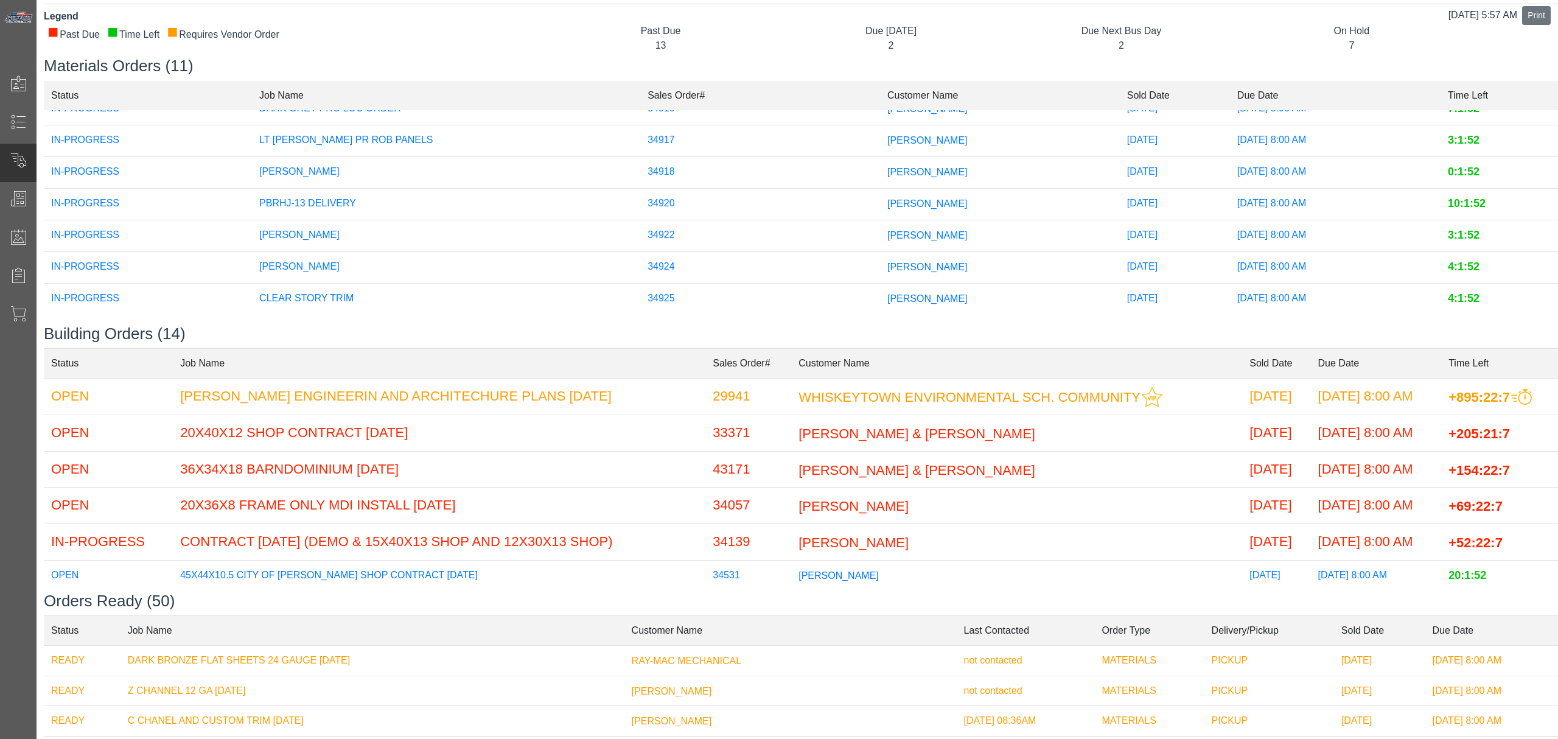
click at [791, 527] on td "[PERSON_NAME]" at bounding box center [1016, 542] width 451 height 37
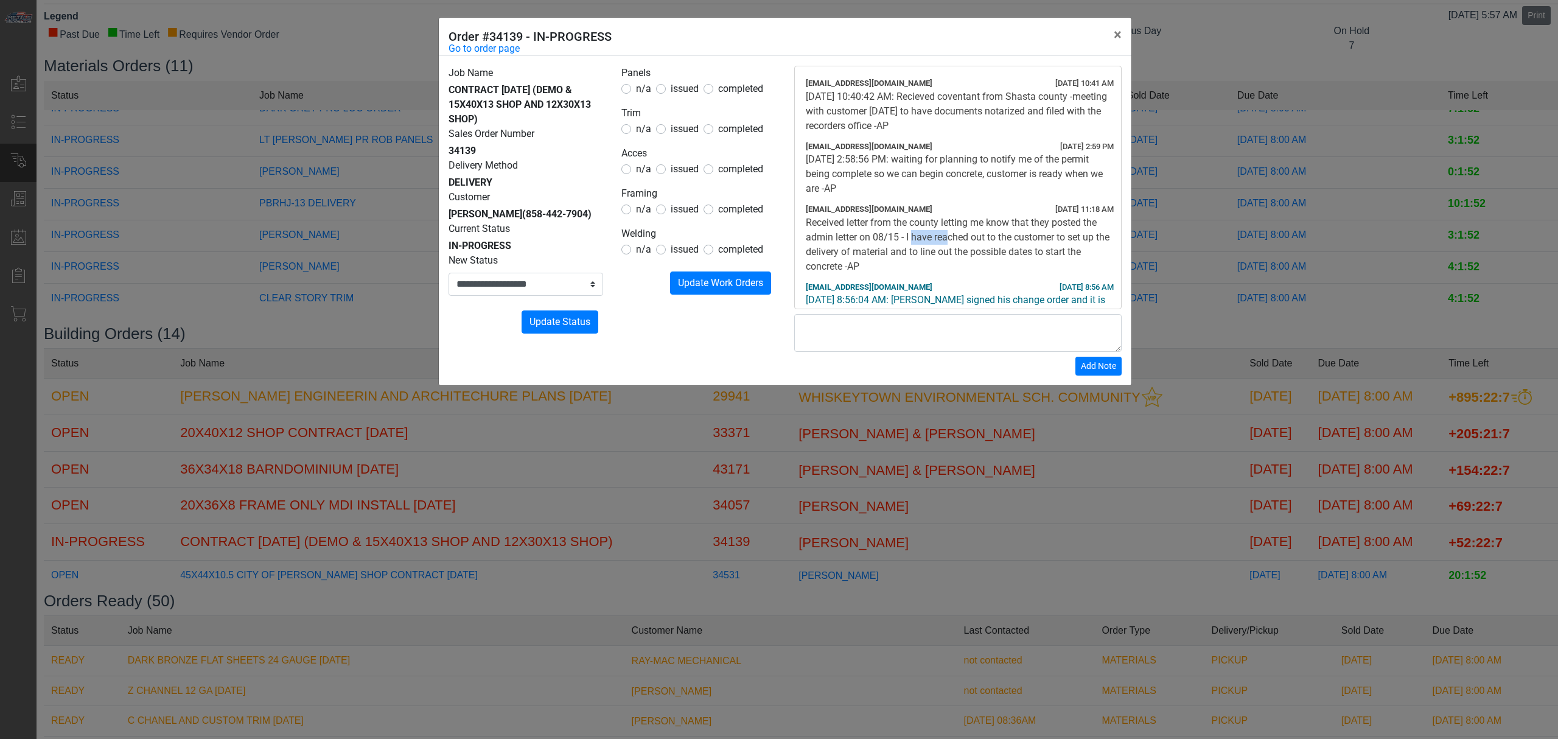
click at [963, 234] on div "Received letter from the county letting me know that they posted the admin lett…" at bounding box center [958, 244] width 304 height 58
drag, startPoint x: 935, startPoint y: 242, endPoint x: 926, endPoint y: 251, distance: 12.5
click at [935, 243] on div "Received letter from the county letting me know that they posted the admin lett…" at bounding box center [958, 244] width 304 height 58
click at [906, 256] on div "Received letter from the county letting me know that they posted the admin lett…" at bounding box center [958, 244] width 304 height 58
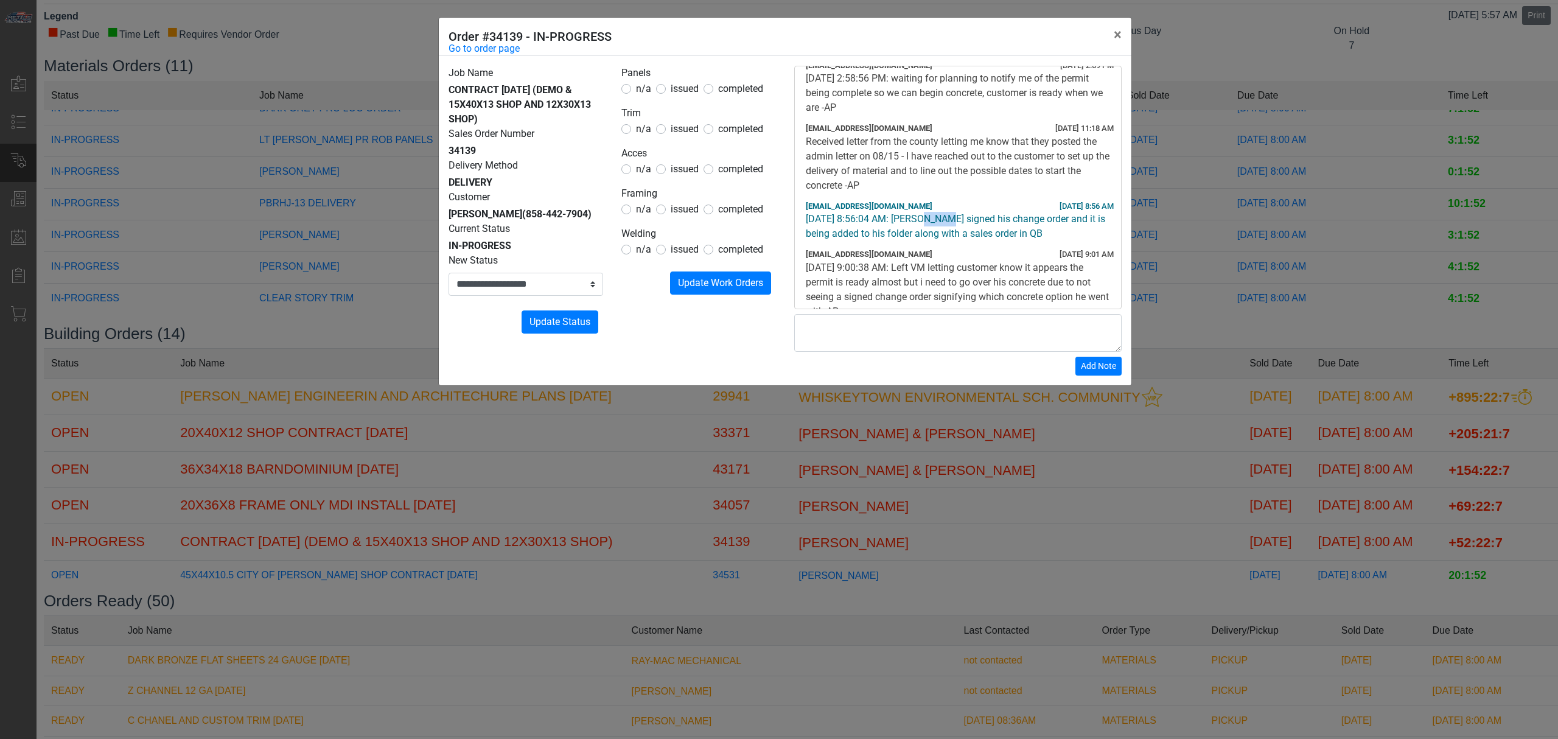
click at [936, 220] on div "[DATE] 8:56:04 AM: [PERSON_NAME] signed his change order and it is being added …" at bounding box center [958, 226] width 304 height 29
click at [937, 220] on div "[DATE] 8:56:04 AM: [PERSON_NAME] signed his change order and it is being added …" at bounding box center [958, 226] width 304 height 29
click at [934, 219] on div "[DATE] 8:56:04 AM: [PERSON_NAME] signed his change order and it is being added …" at bounding box center [958, 226] width 304 height 29
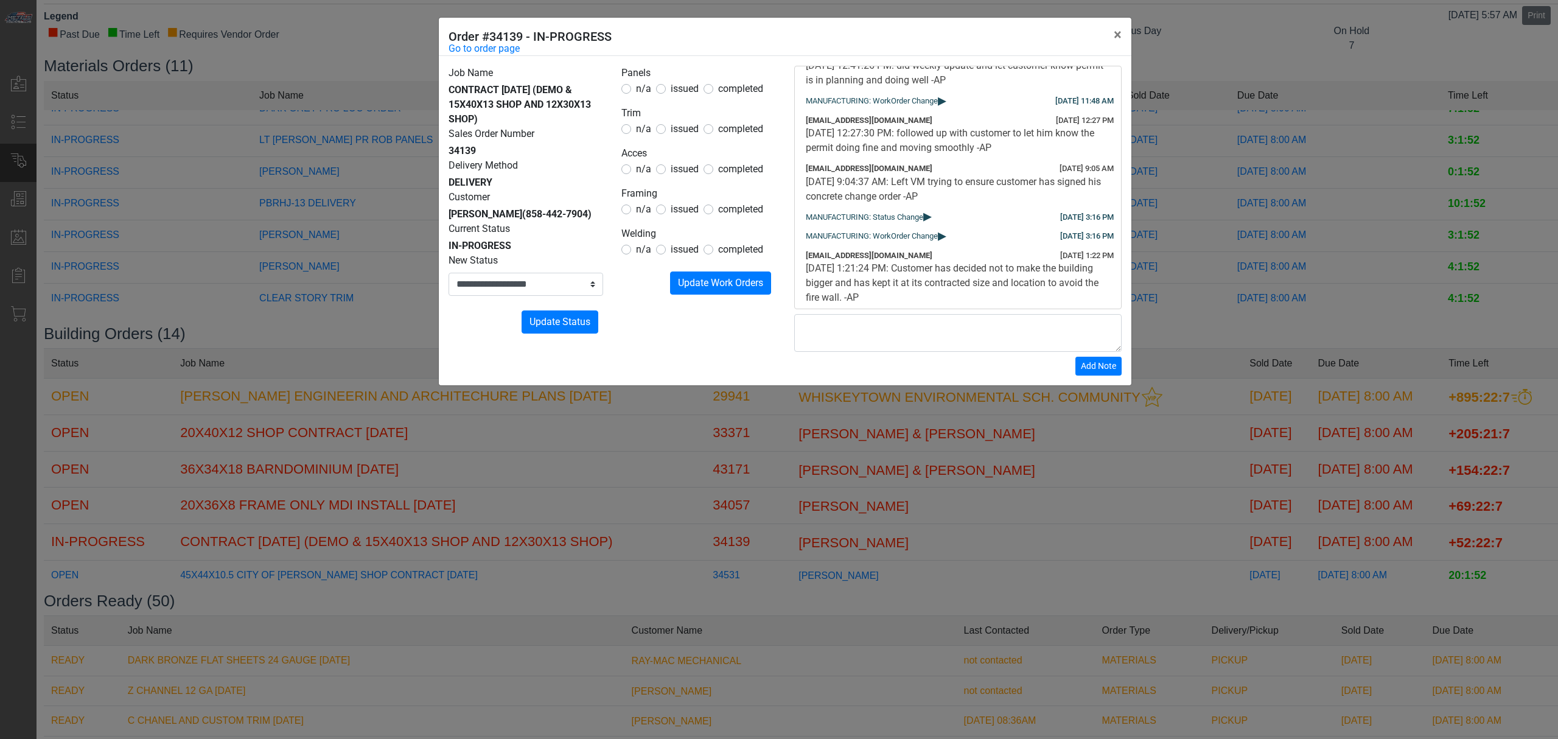
scroll to position [568, 0]
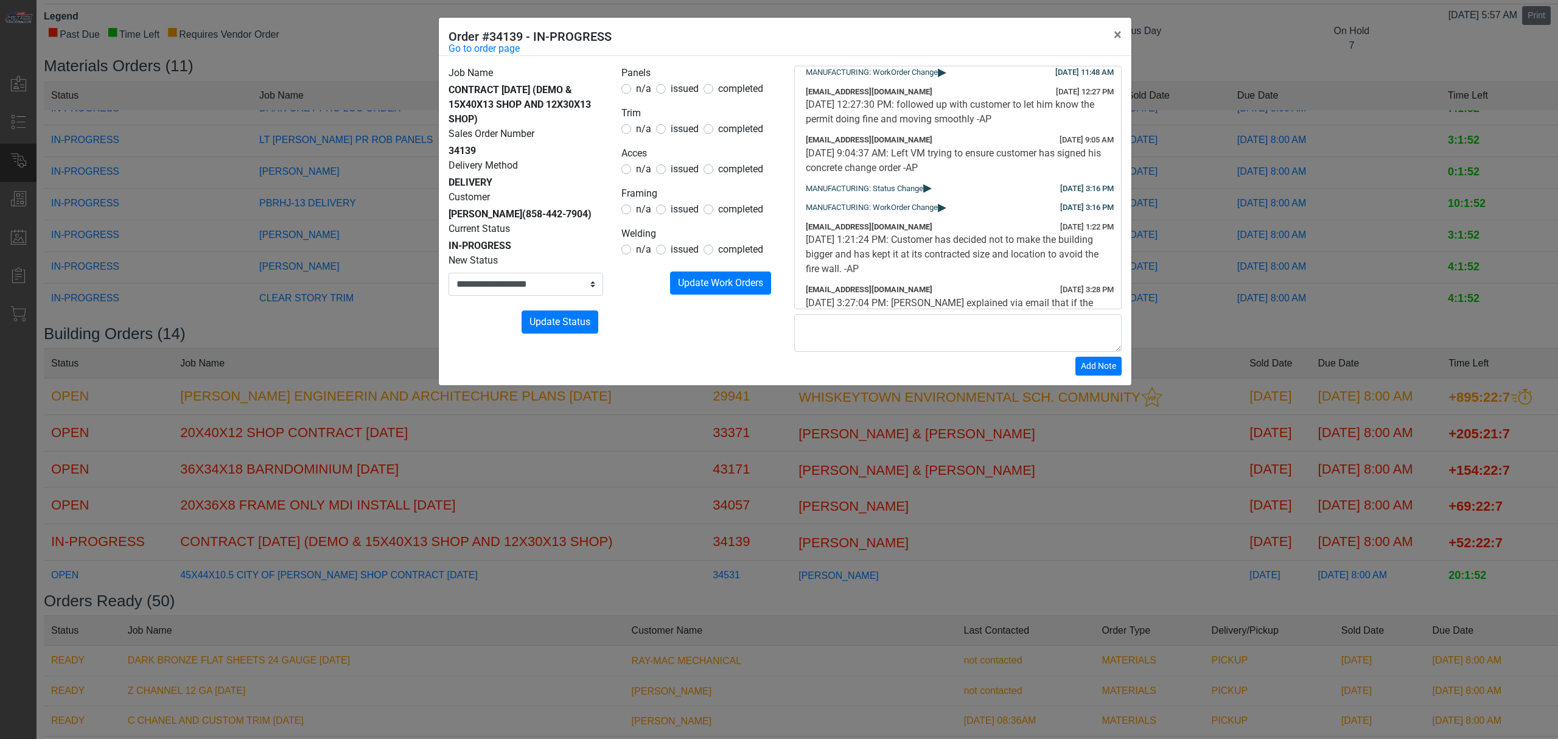
click at [1169, 253] on div "**********" at bounding box center [779, 369] width 1558 height 739
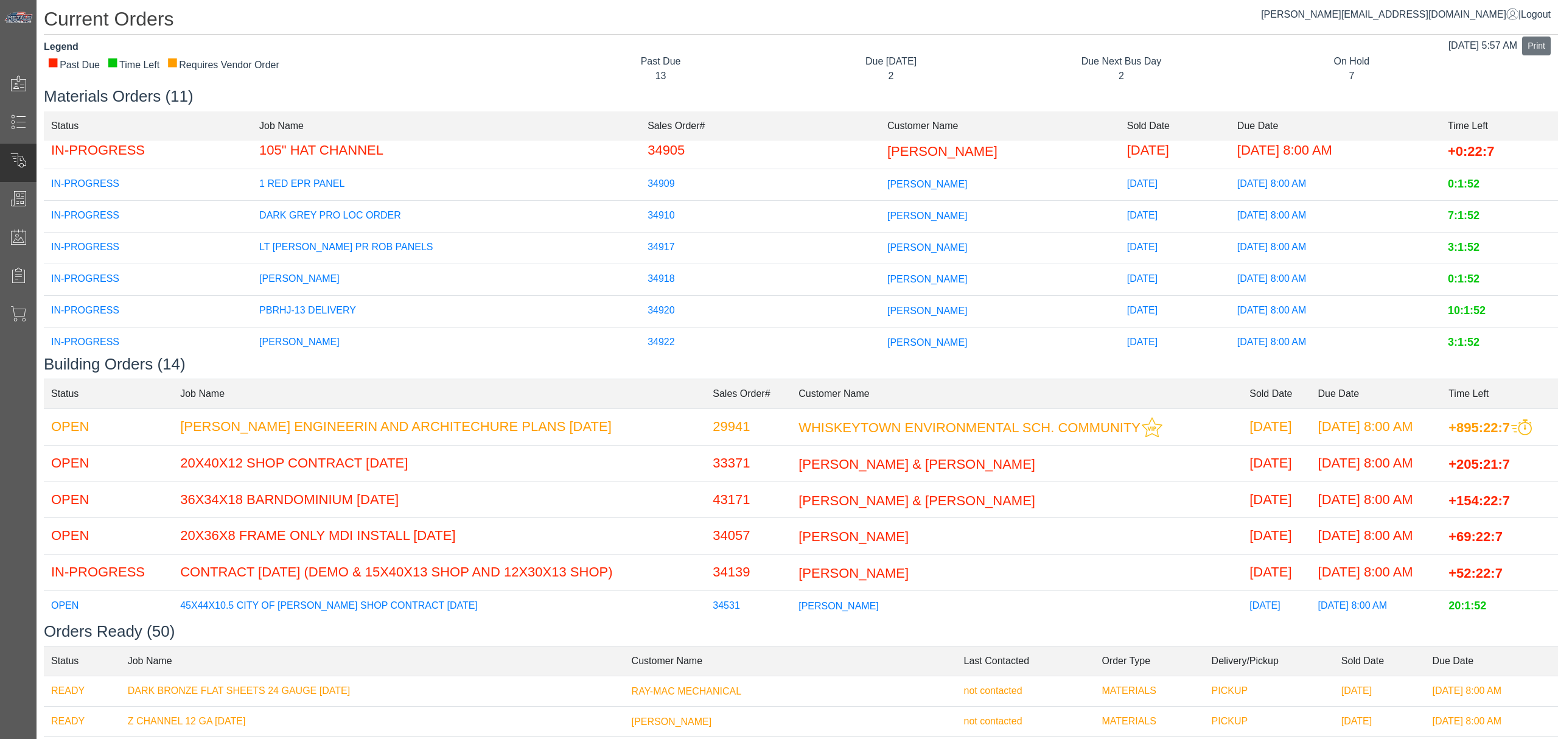
scroll to position [0, 0]
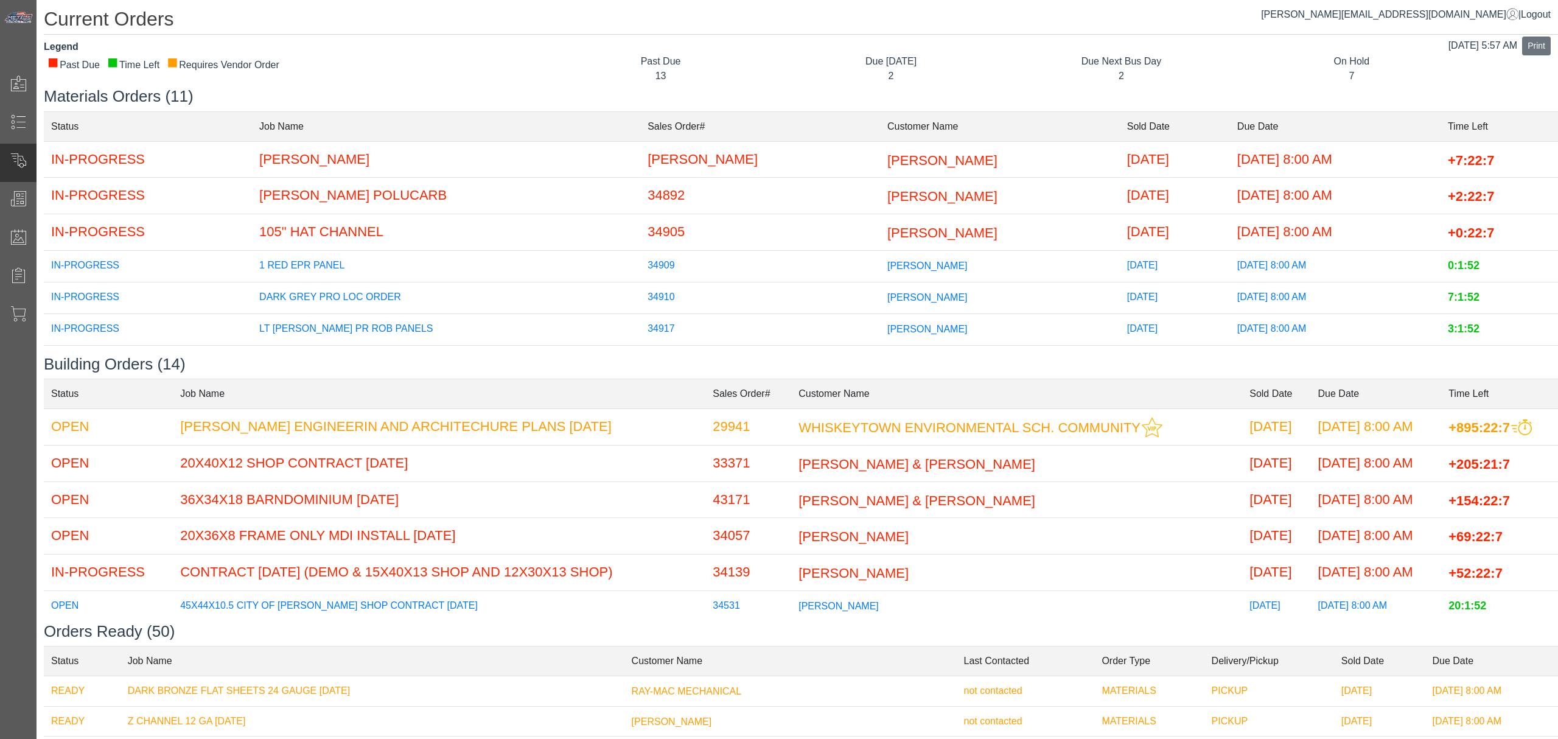
click at [887, 230] on span "[PERSON_NAME]" at bounding box center [942, 232] width 110 height 15
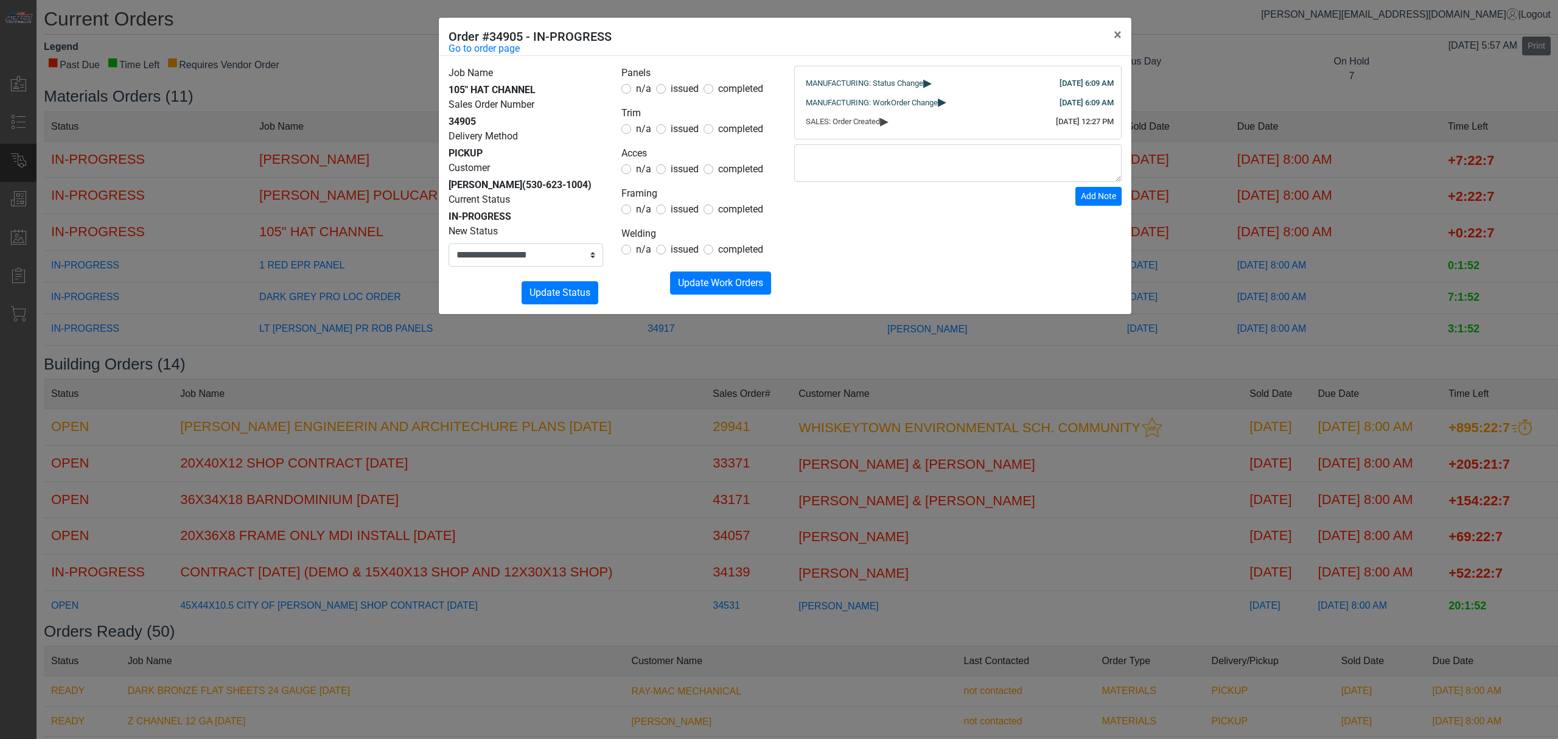
drag, startPoint x: 805, startPoint y: 358, endPoint x: 812, endPoint y: 252, distance: 106.2
click at [805, 356] on div "**********" at bounding box center [779, 369] width 1558 height 739
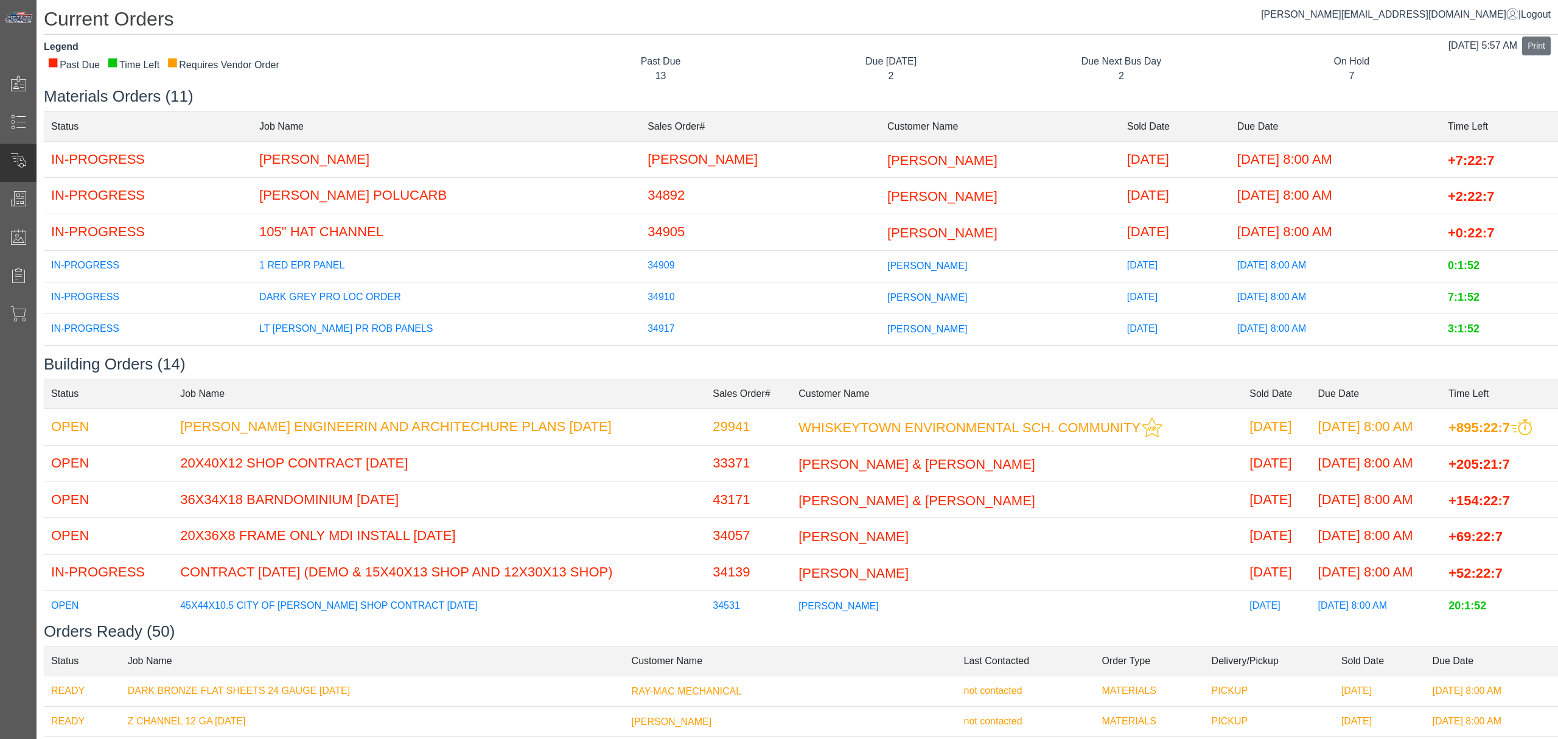
click at [880, 186] on td "[PERSON_NAME]" at bounding box center [1000, 196] width 240 height 37
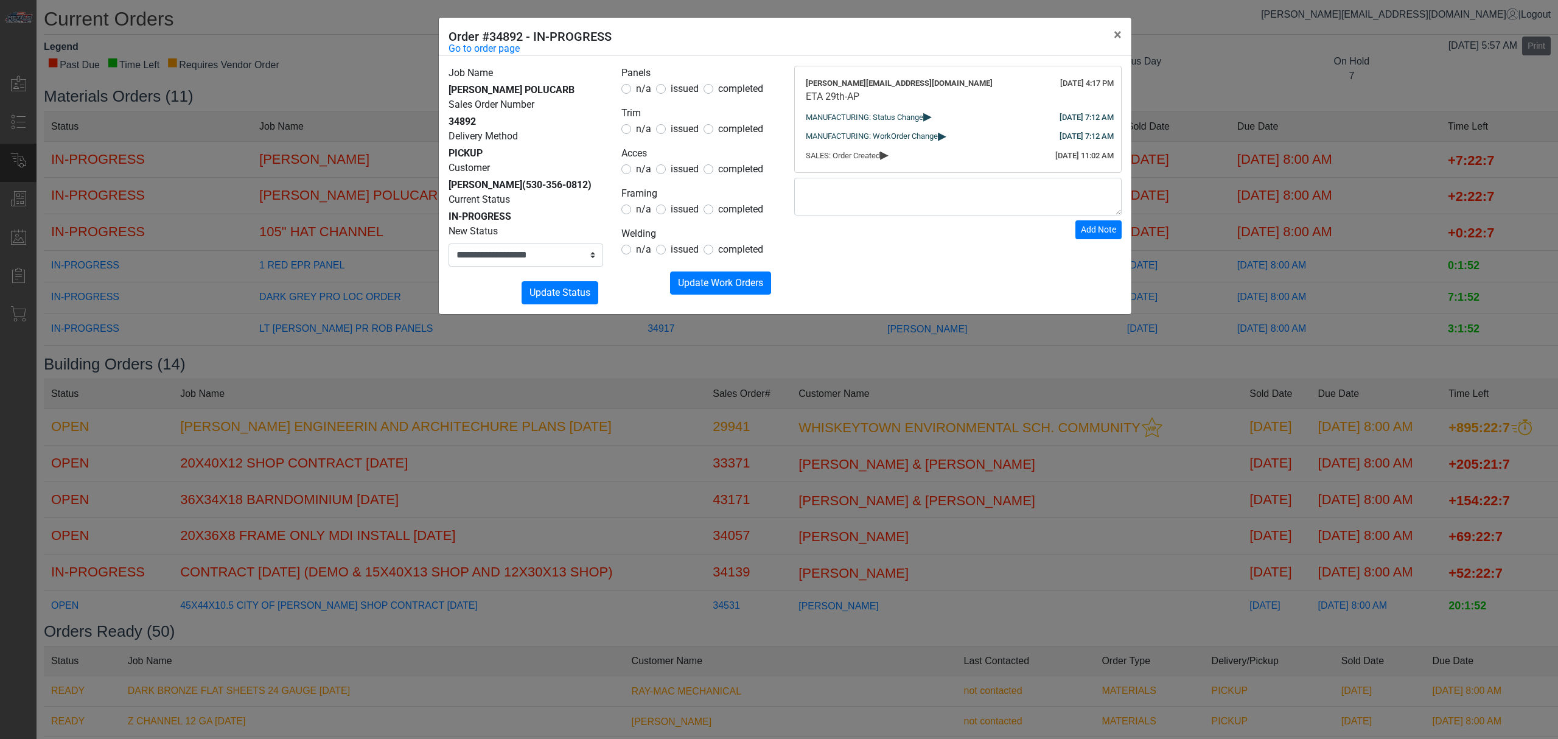
click at [830, 370] on div "**********" at bounding box center [779, 369] width 1558 height 739
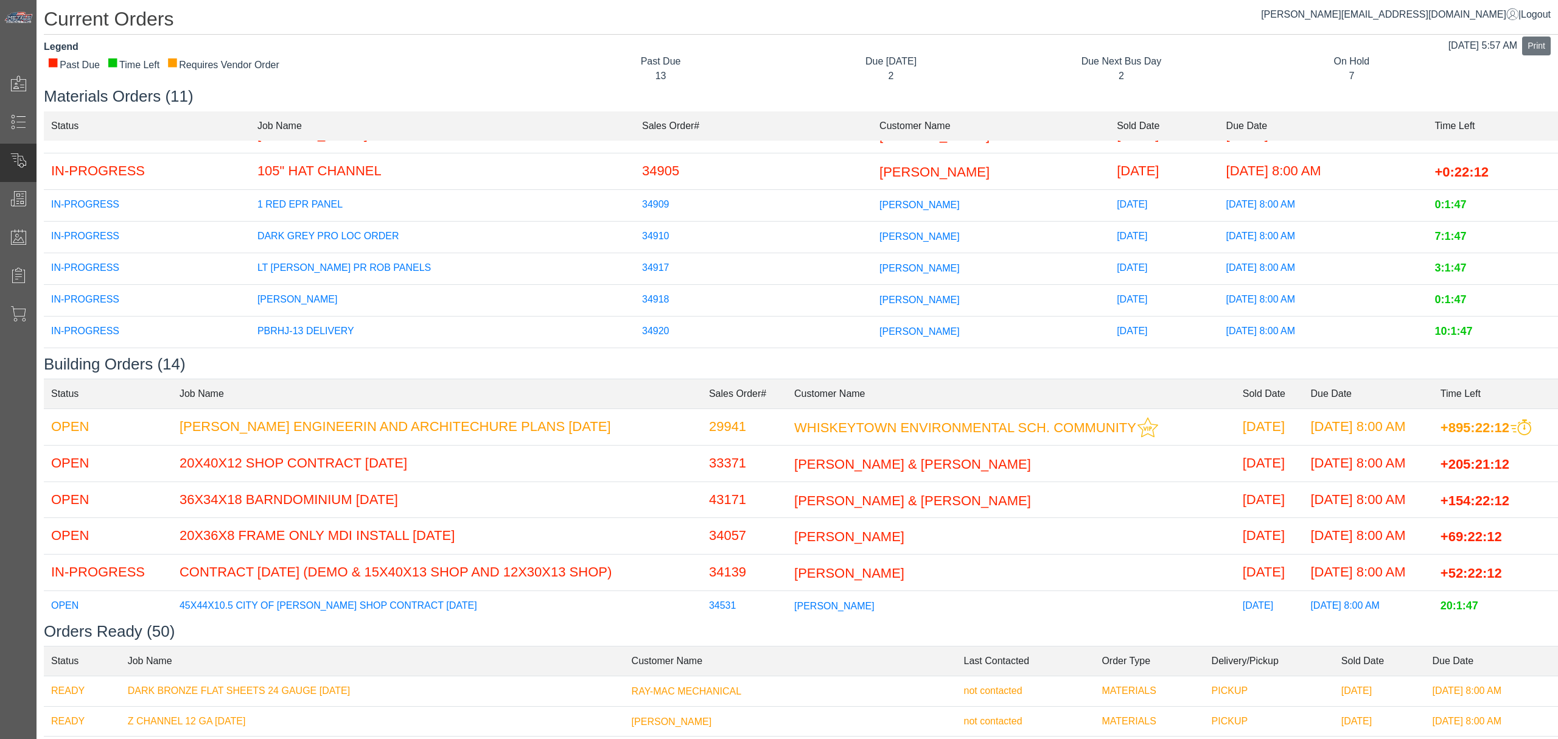
scroll to position [162, 0]
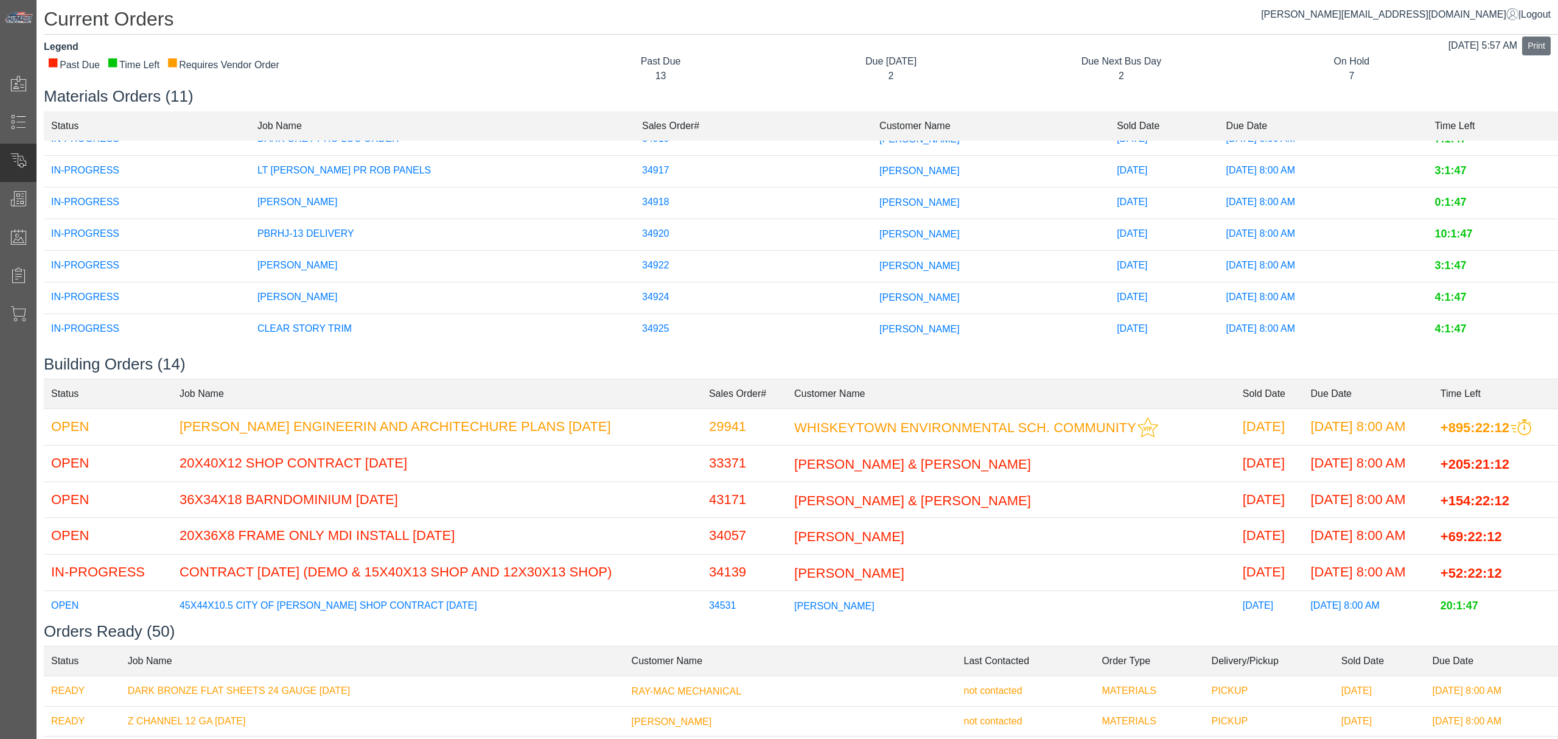
click at [880, 197] on span "[PERSON_NAME]" at bounding box center [920, 202] width 80 height 10
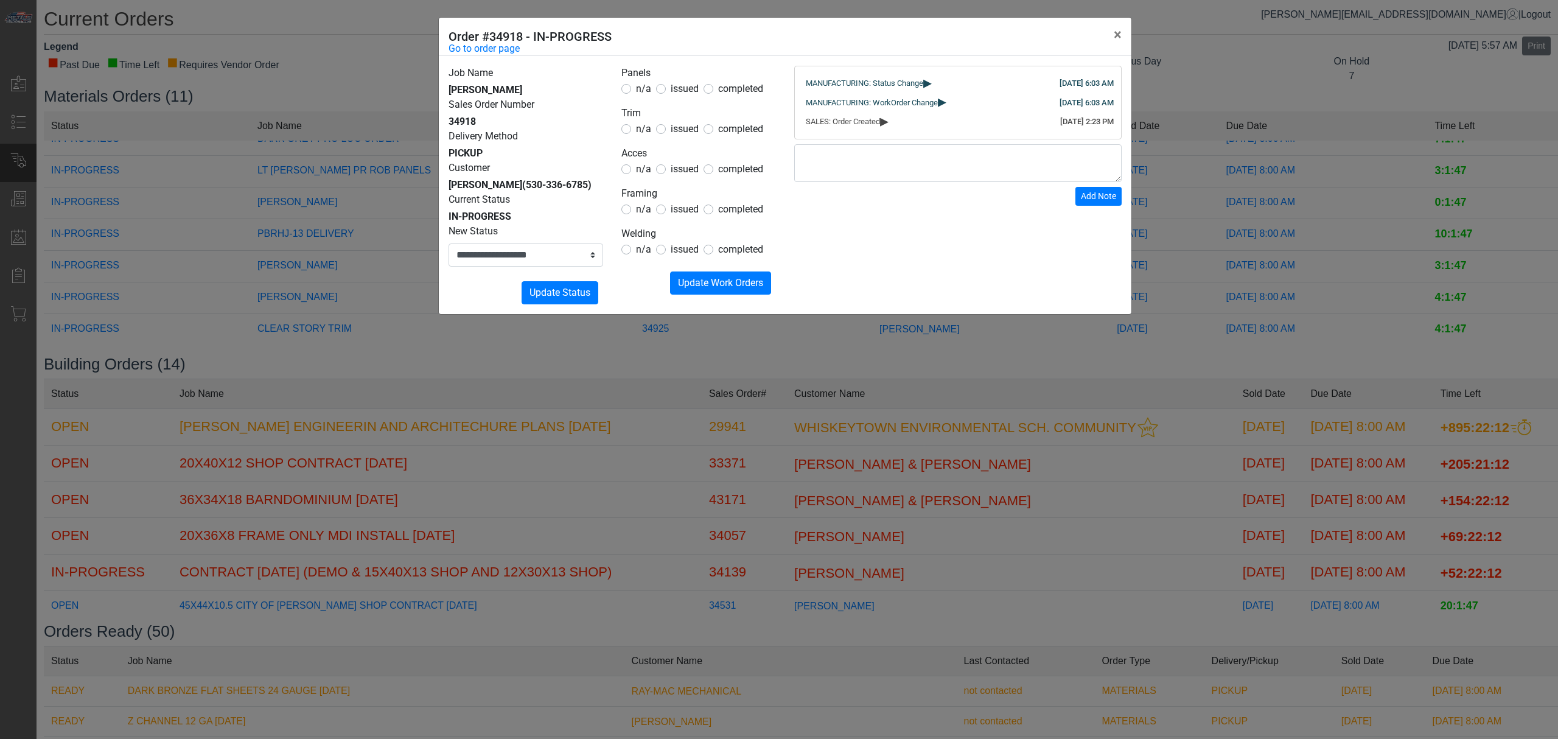
click at [734, 138] on form "Panels n/a issued completed Trim n/a issued completed Acces n/a issued complete…" at bounding box center [698, 180] width 155 height 229
click at [737, 128] on span "completed" at bounding box center [740, 129] width 45 height 12
click at [747, 278] on span "Update Work Orders" at bounding box center [720, 283] width 85 height 12
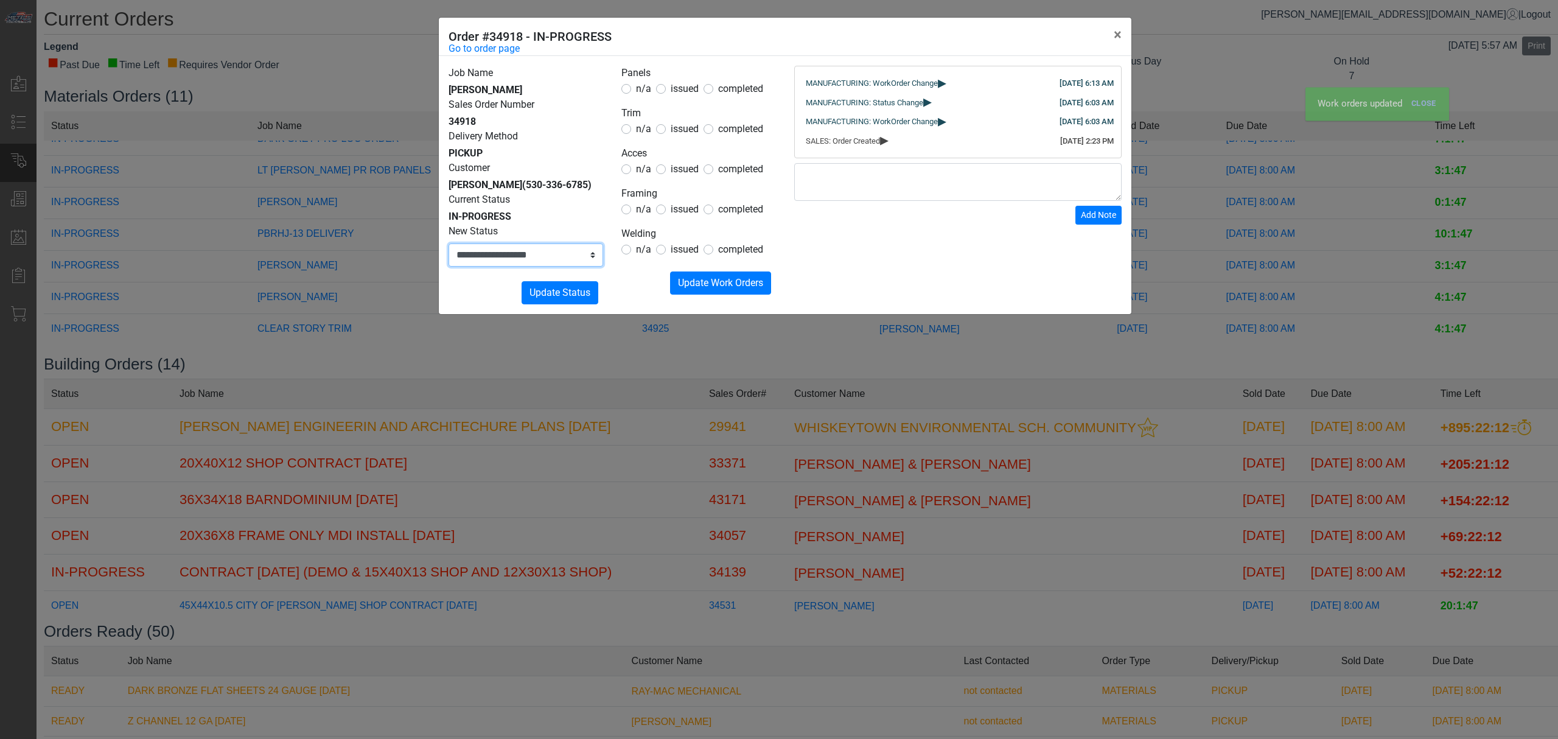
drag, startPoint x: 562, startPoint y: 250, endPoint x: 573, endPoint y: 266, distance: 19.4
click at [562, 250] on select "**********" at bounding box center [526, 254] width 155 height 23
select select "*****"
click at [449, 243] on select "**********" at bounding box center [526, 254] width 155 height 23
click at [576, 291] on span "Update Status" at bounding box center [560, 293] width 61 height 12
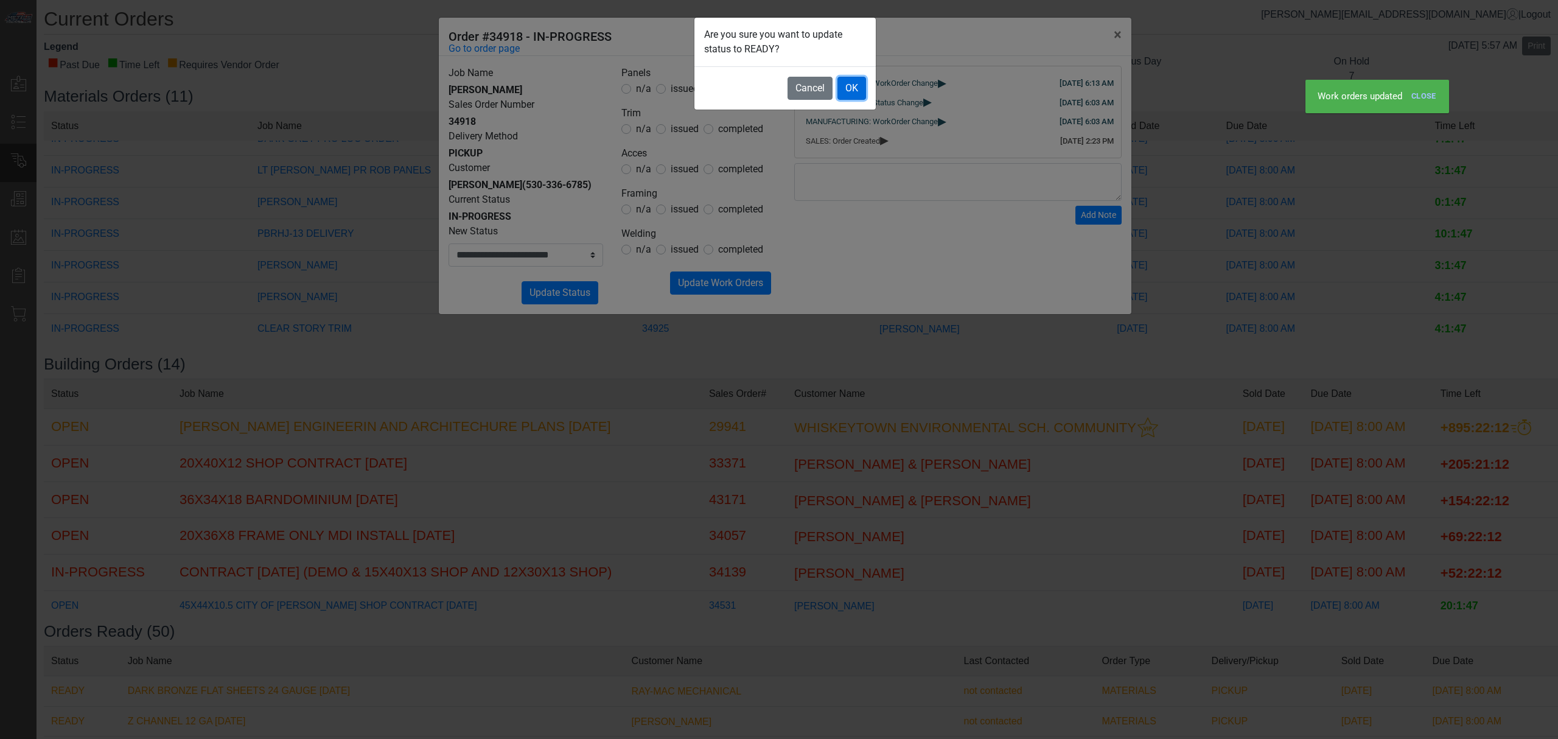
click at [858, 86] on button "OK" at bounding box center [852, 88] width 29 height 23
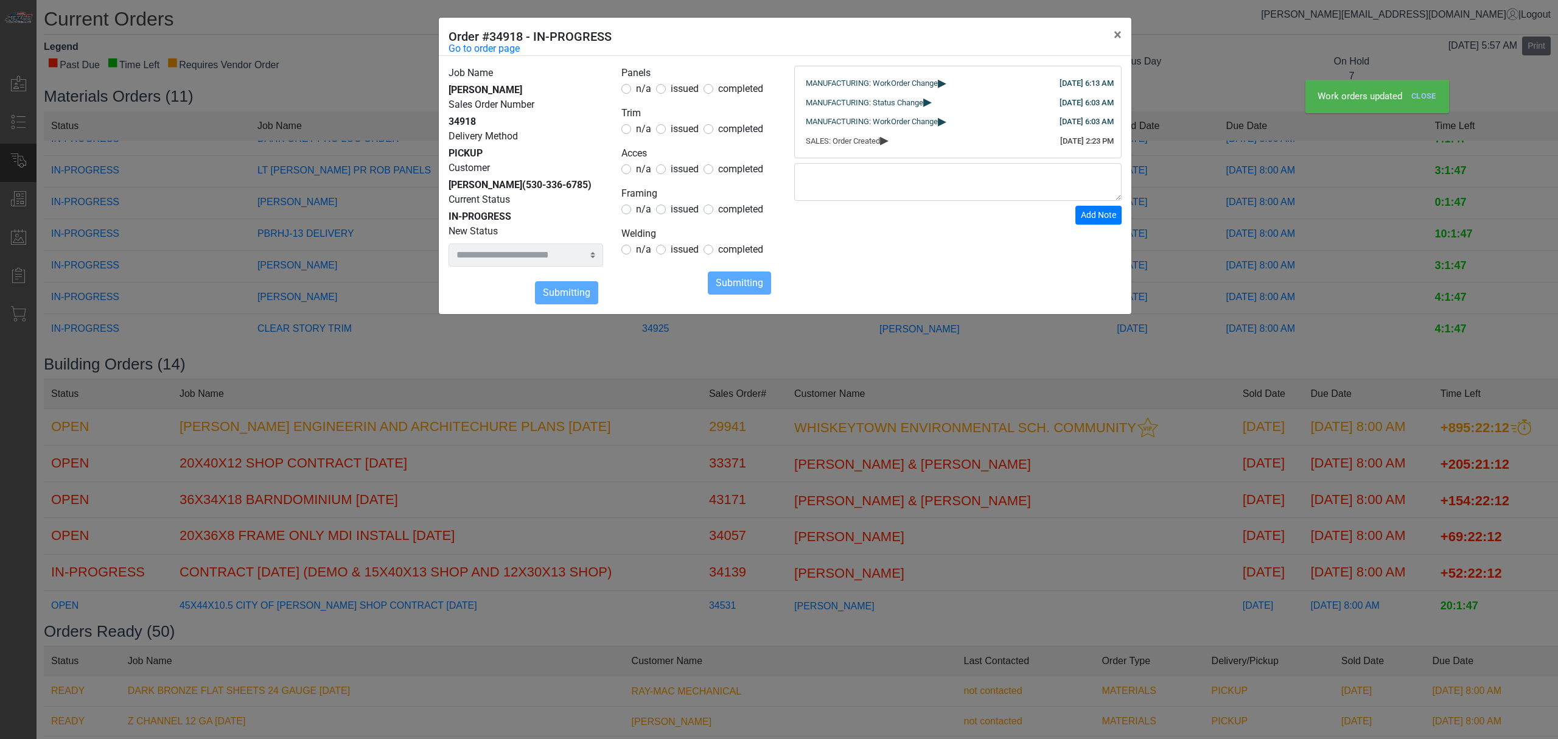
select select
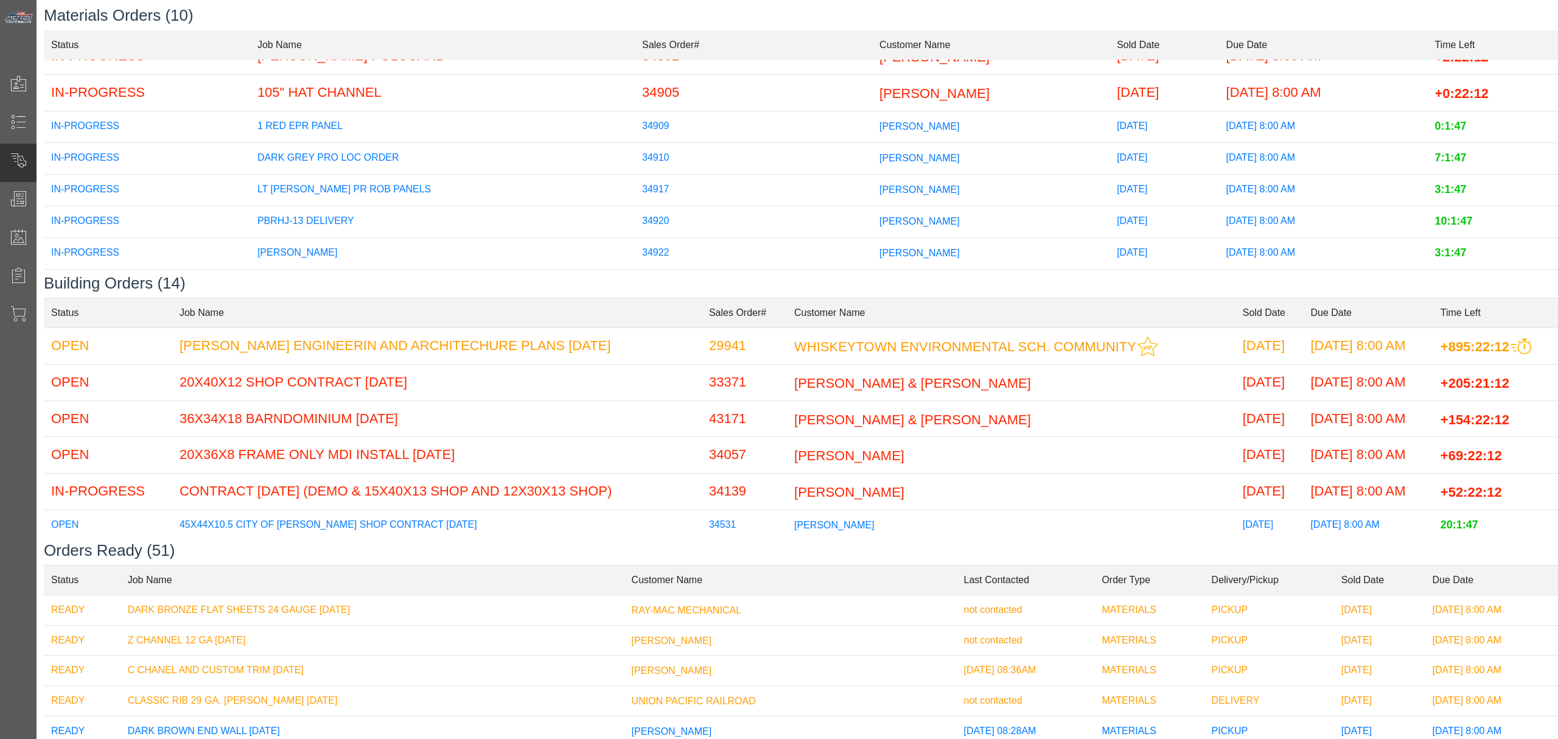
scroll to position [139, 0]
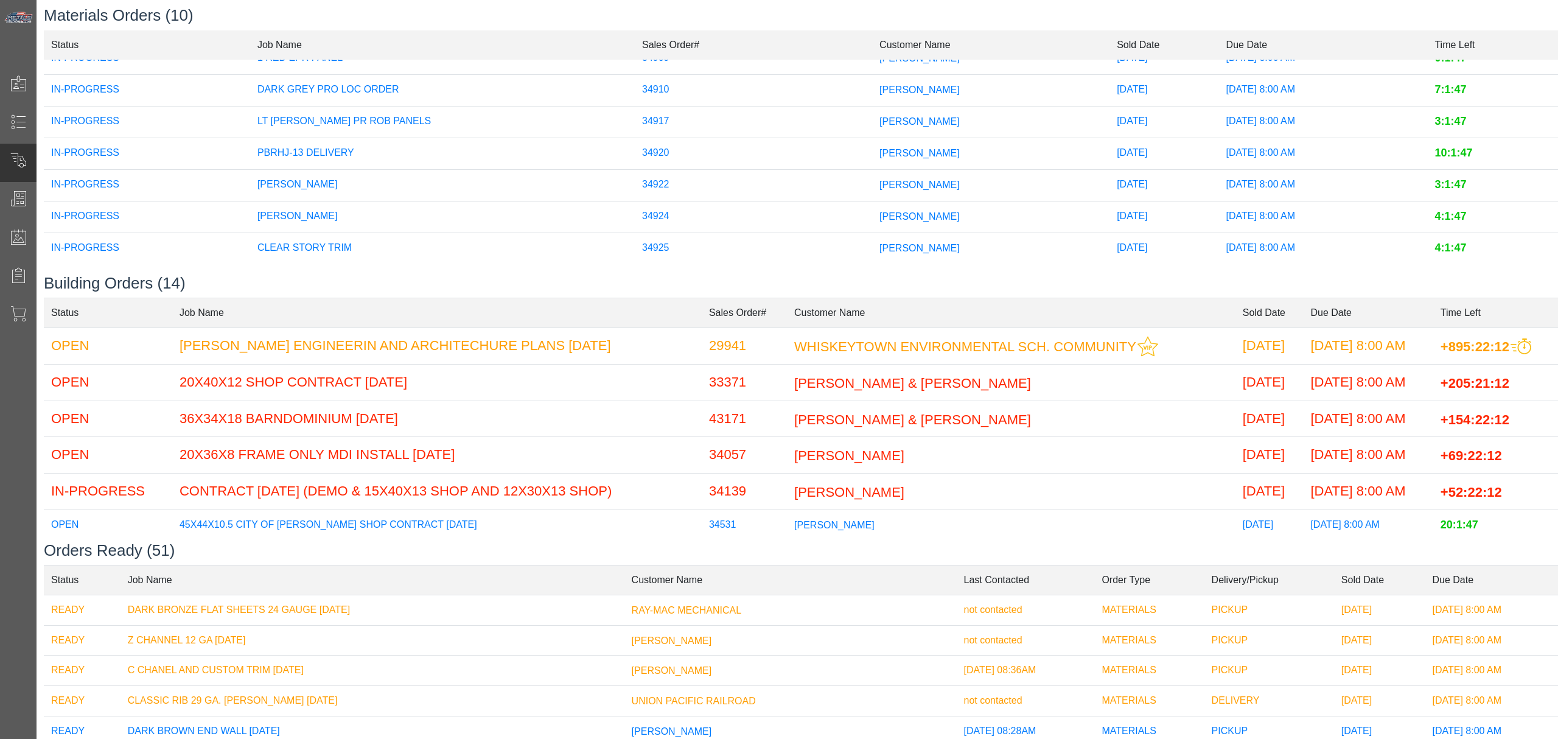
click at [872, 178] on td "[PERSON_NAME]" at bounding box center [990, 185] width 237 height 32
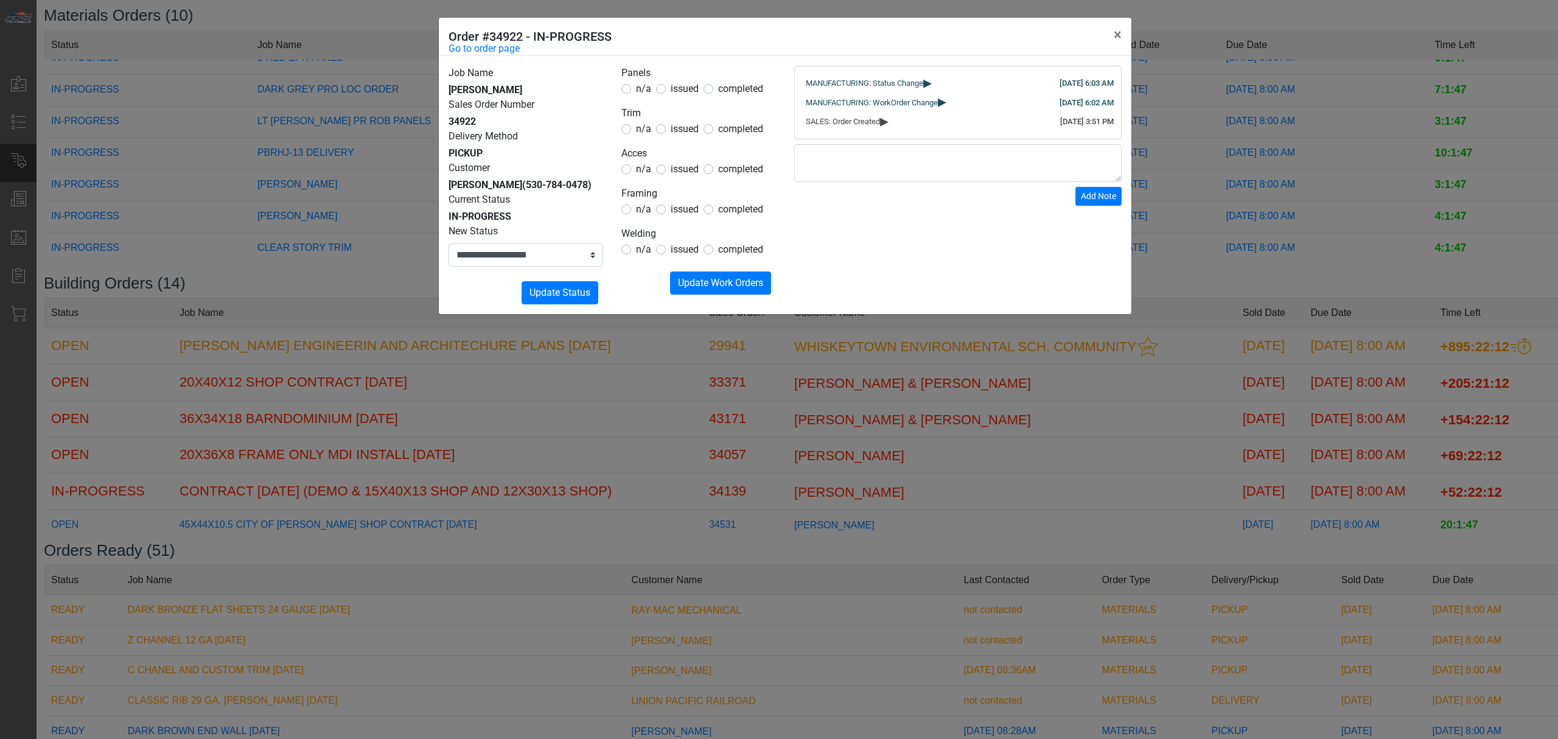
click at [758, 128] on span "completed" at bounding box center [740, 129] width 45 height 12
click at [729, 268] on form "Panels n/a issued completed Trim n/a issued completed Acces n/a issued complete…" at bounding box center [698, 180] width 155 height 229
click at [728, 281] on span "Update Work Orders" at bounding box center [720, 283] width 85 height 12
click at [880, 351] on div "**********" at bounding box center [779, 369] width 1558 height 739
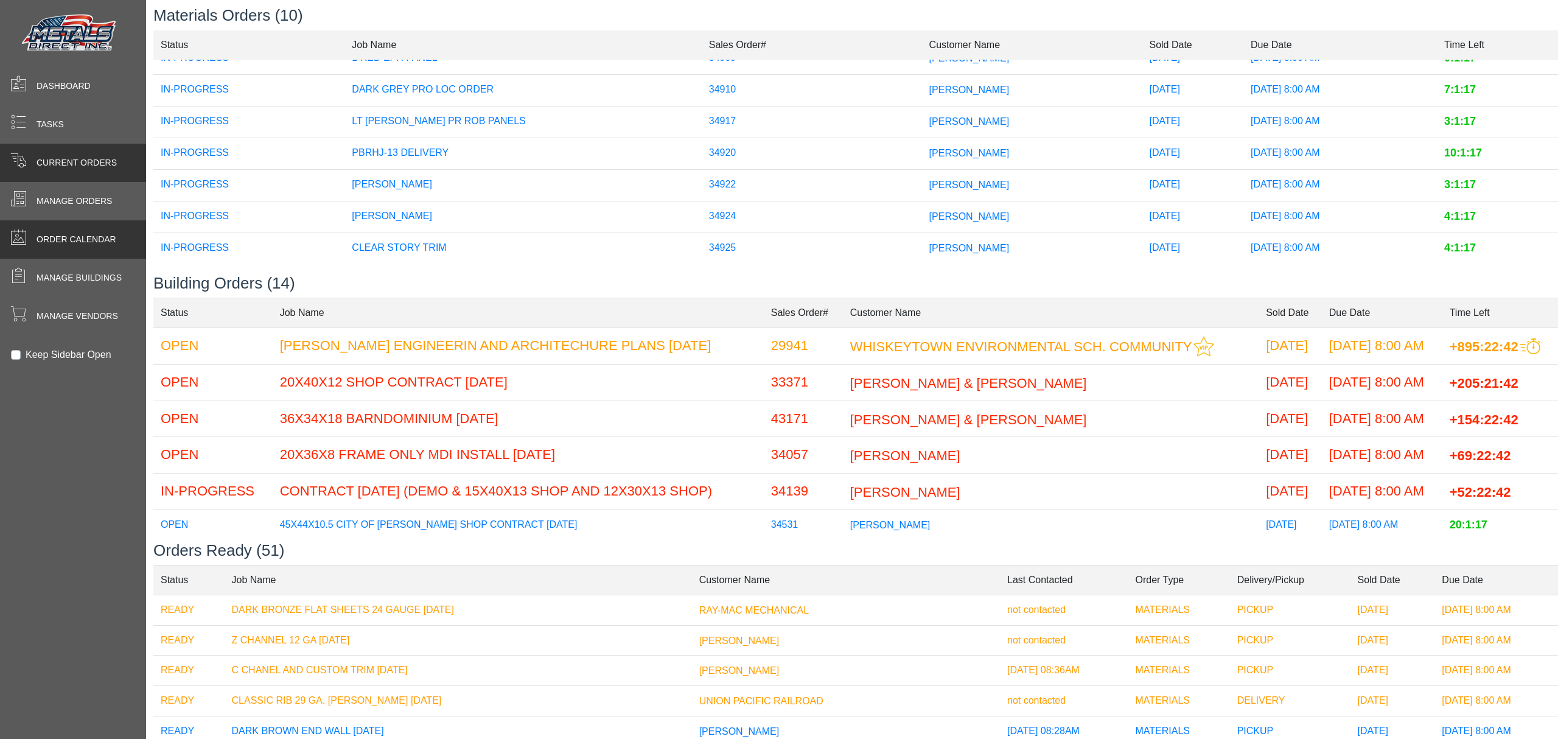
click at [26, 233] on span at bounding box center [18, 237] width 16 height 16
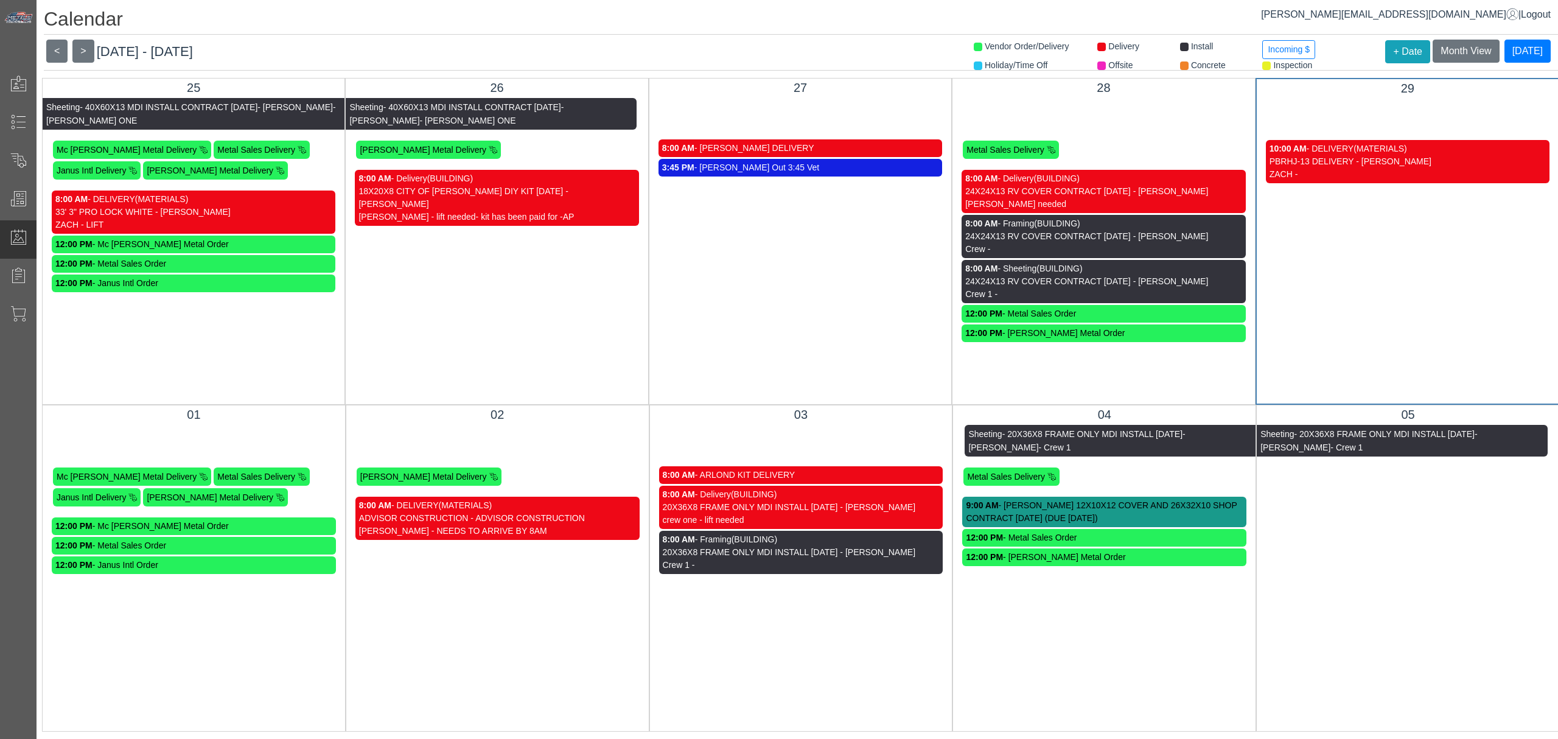
click at [1357, 172] on div "ZACH -" at bounding box center [1408, 174] width 276 height 13
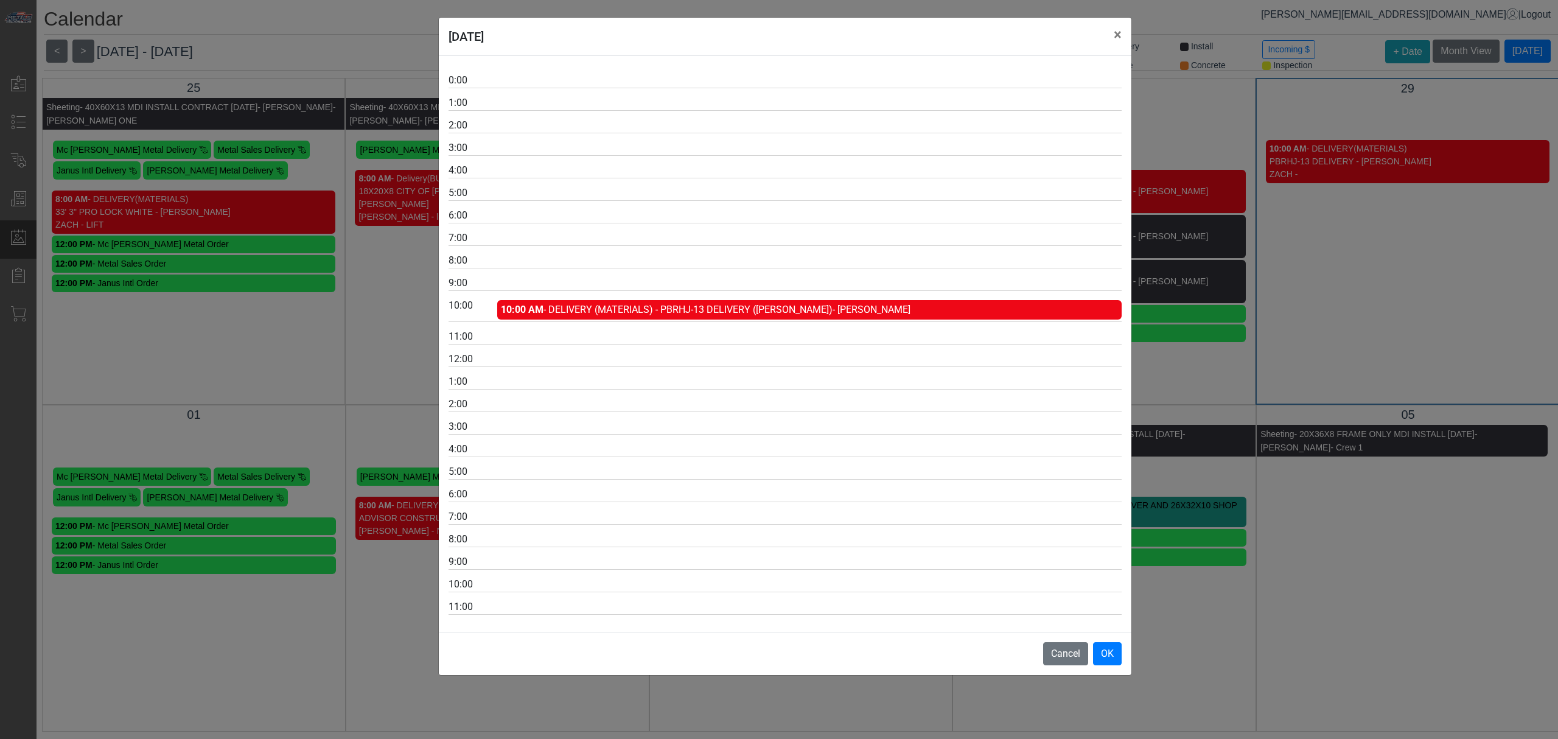
click at [646, 220] on div at bounding box center [814, 215] width 634 height 15
click at [1323, 341] on div "[DATE] × 0:00 1:00 2:00 3:00 4:00 5:00 6:00 7:00 8:00 9:00 10:00 10:00 AM - DEL…" at bounding box center [779, 369] width 1558 height 739
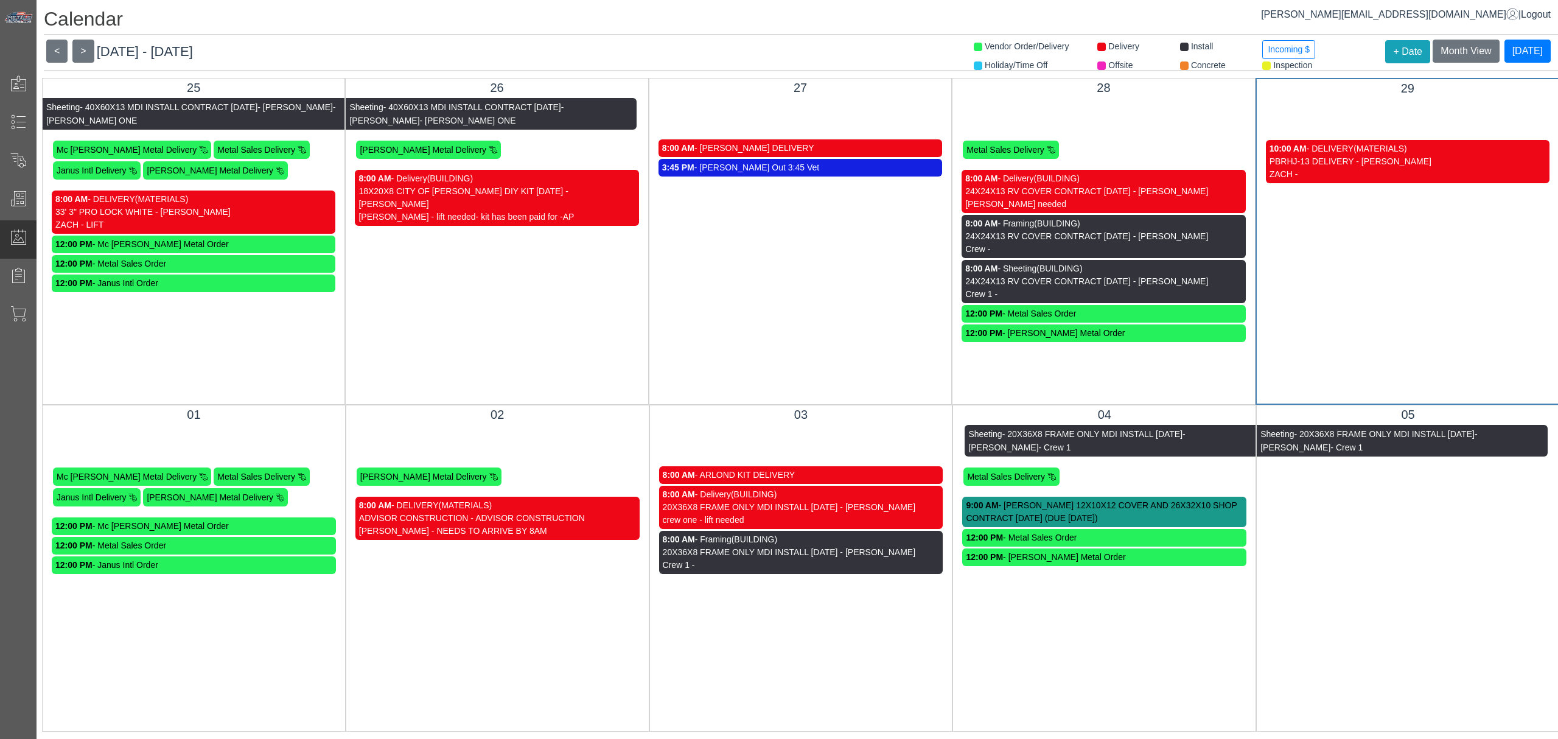
scroll to position [13, 0]
click at [780, 469] on div "8:00 AM - ARLOND KIT DELIVERY" at bounding box center [801, 475] width 277 height 13
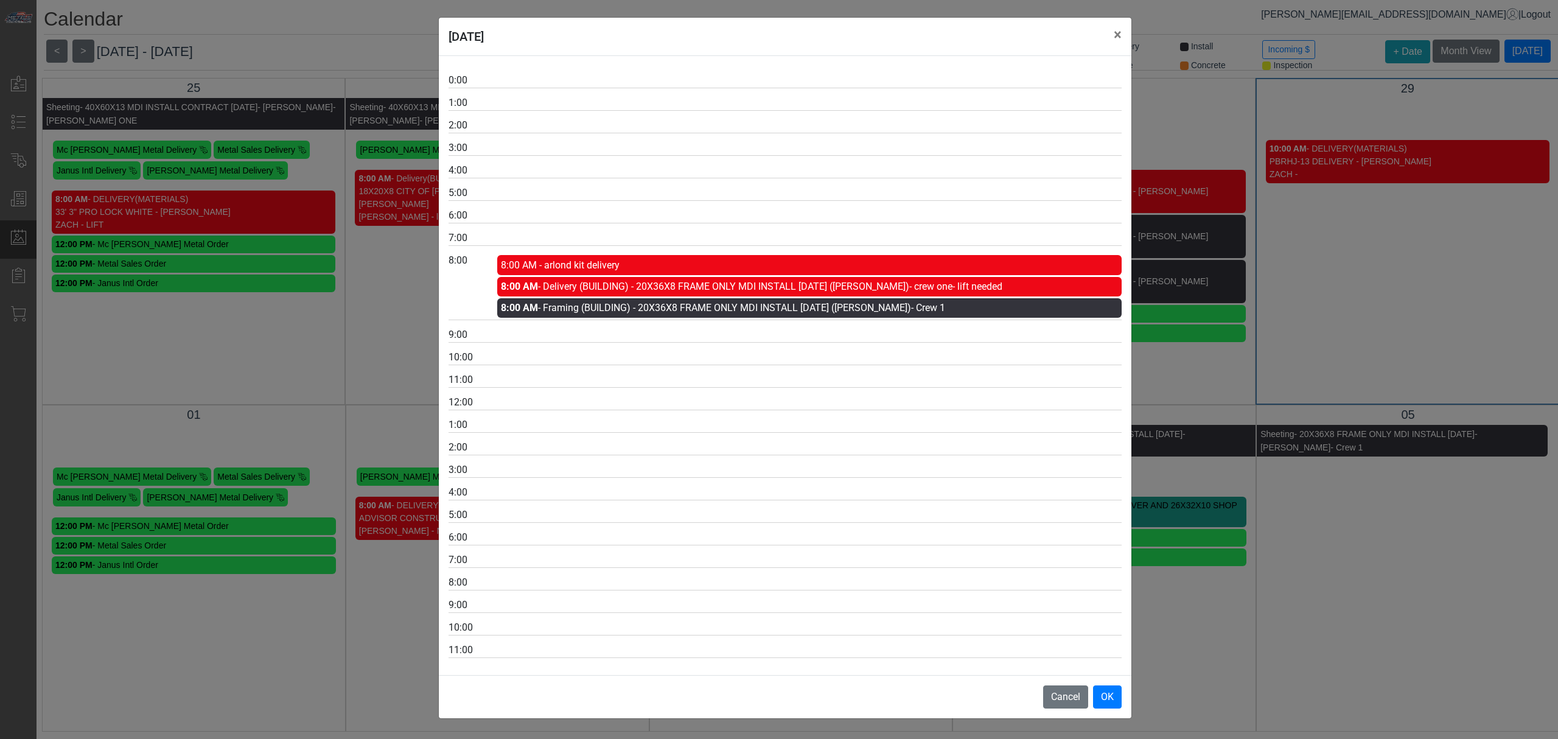
drag, startPoint x: 1264, startPoint y: 533, endPoint x: 945, endPoint y: 492, distance: 321.6
click at [1259, 534] on div "[DATE] × 0:00 1:00 2:00 3:00 4:00 5:00 6:00 7:00 8:00 8:00 AM - arlond kit deli…" at bounding box center [779, 369] width 1558 height 739
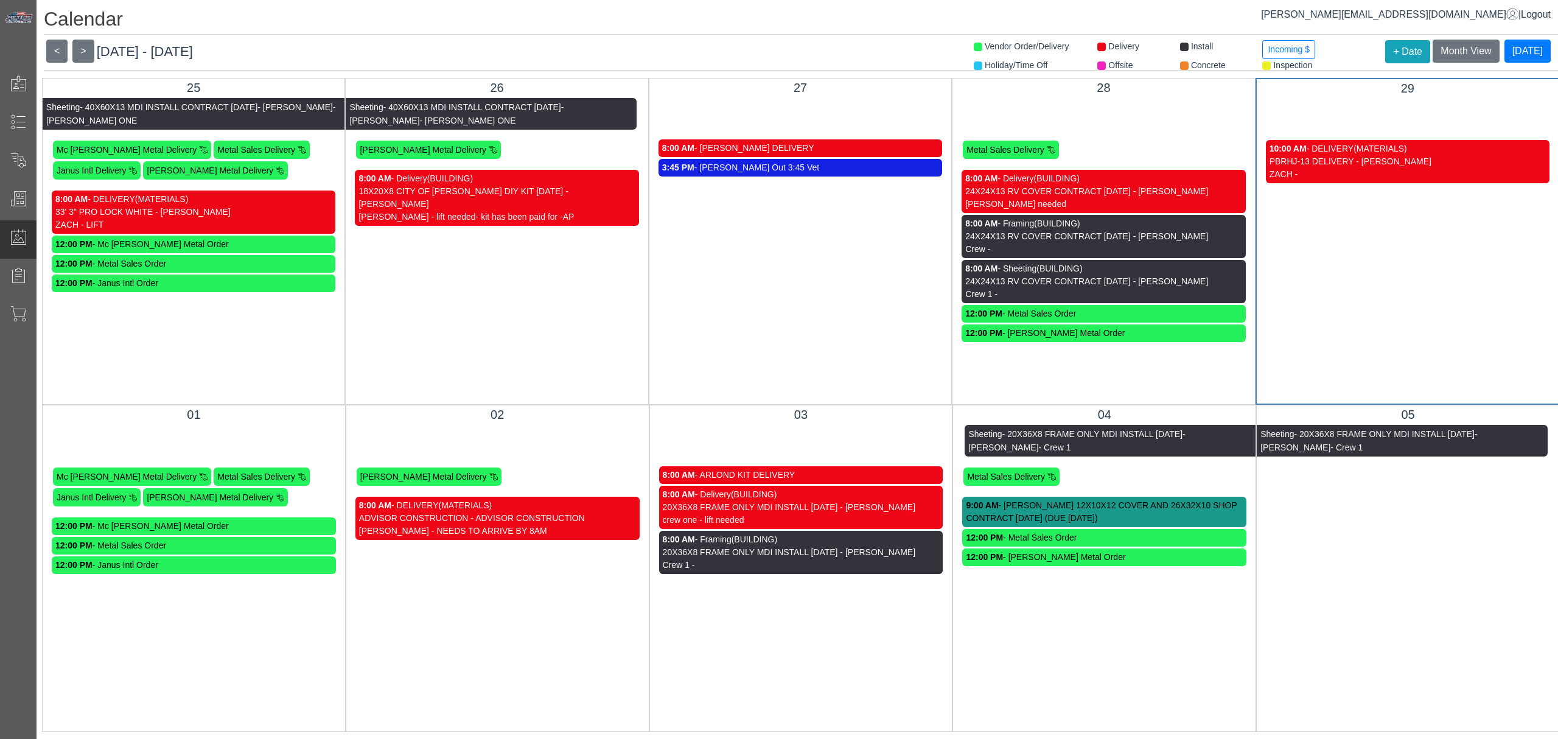
scroll to position [0, 0]
